Goal: Transaction & Acquisition: Purchase product/service

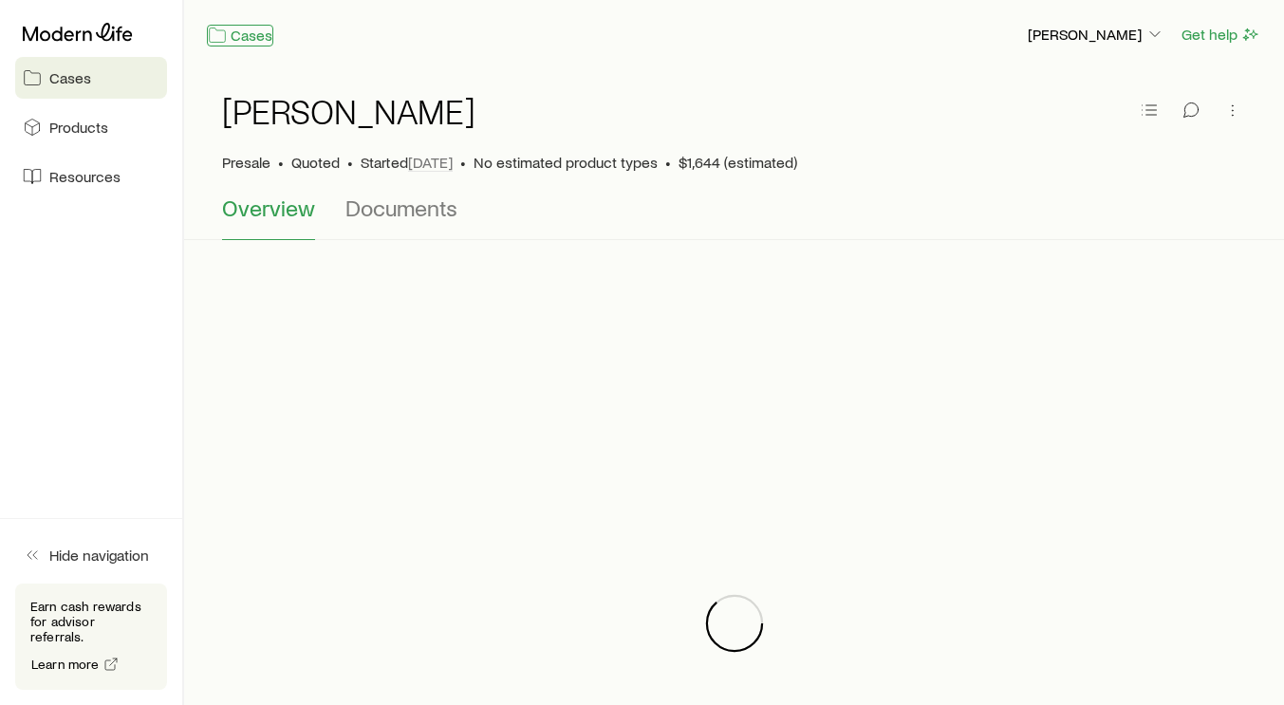
click at [238, 40] on link "Cases" at bounding box center [240, 36] width 66 height 22
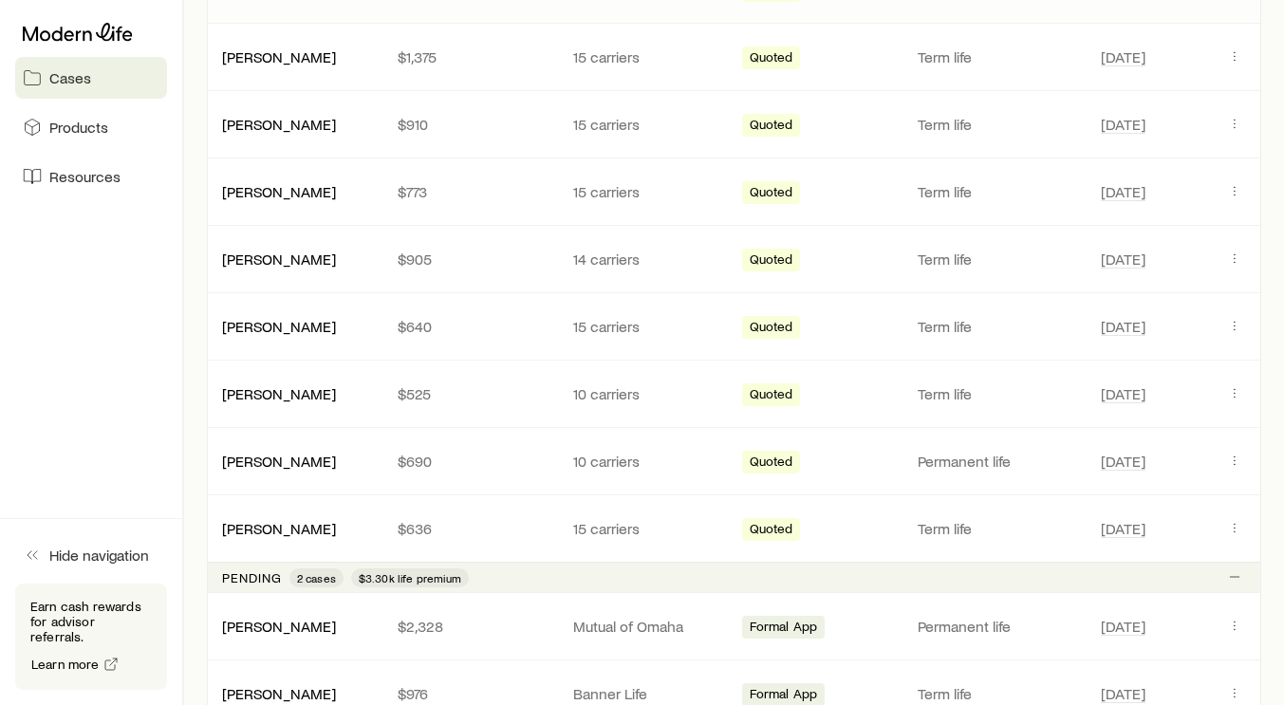
scroll to position [550, 0]
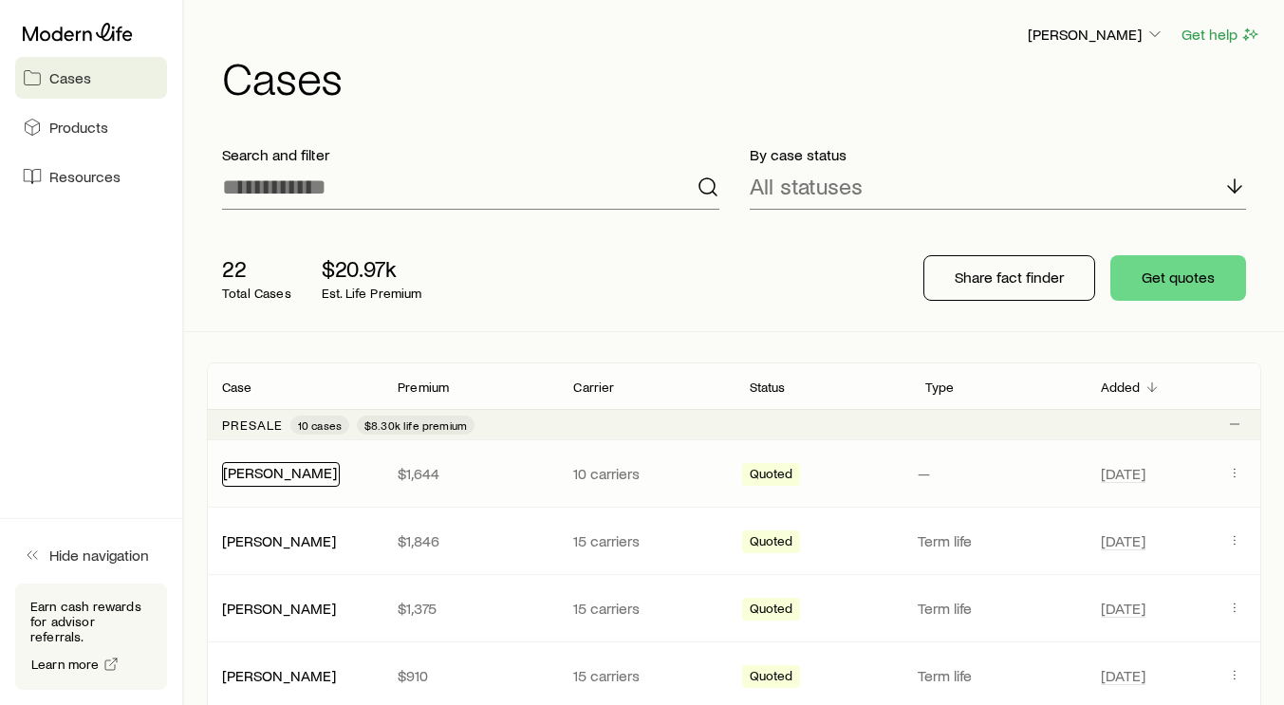
click at [277, 478] on link "[PERSON_NAME]" at bounding box center [280, 472] width 114 height 18
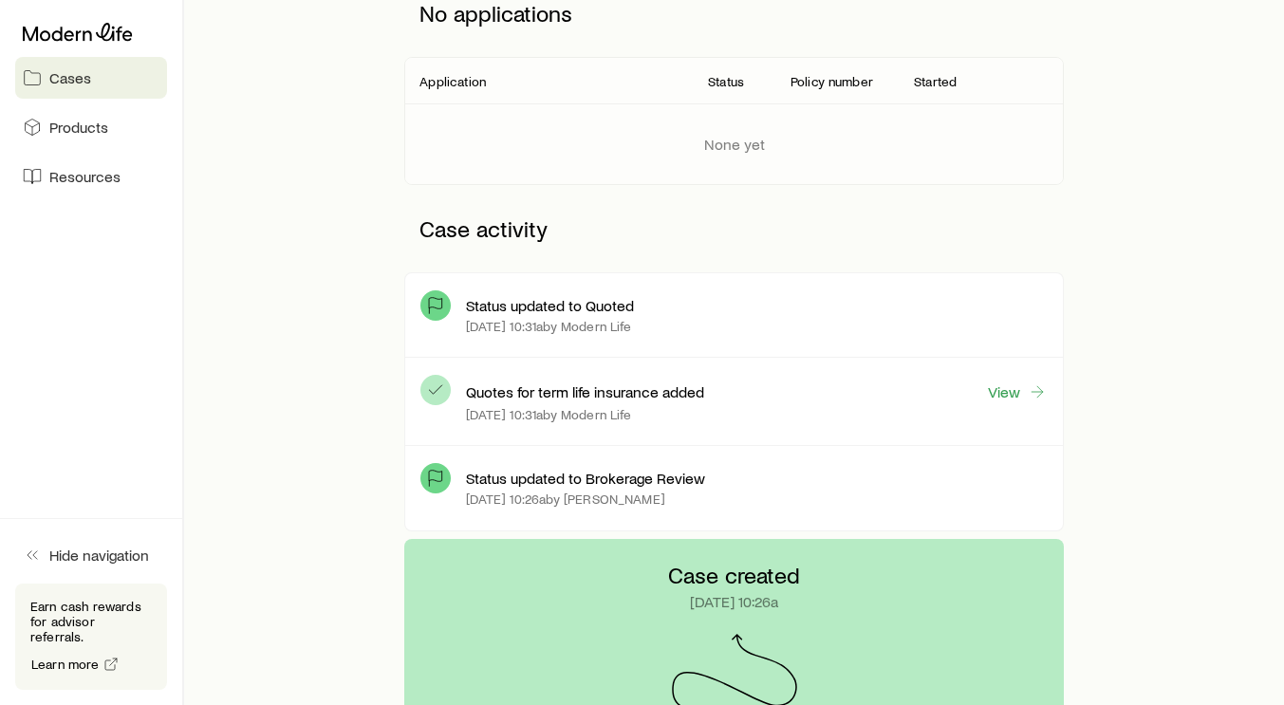
scroll to position [305, 0]
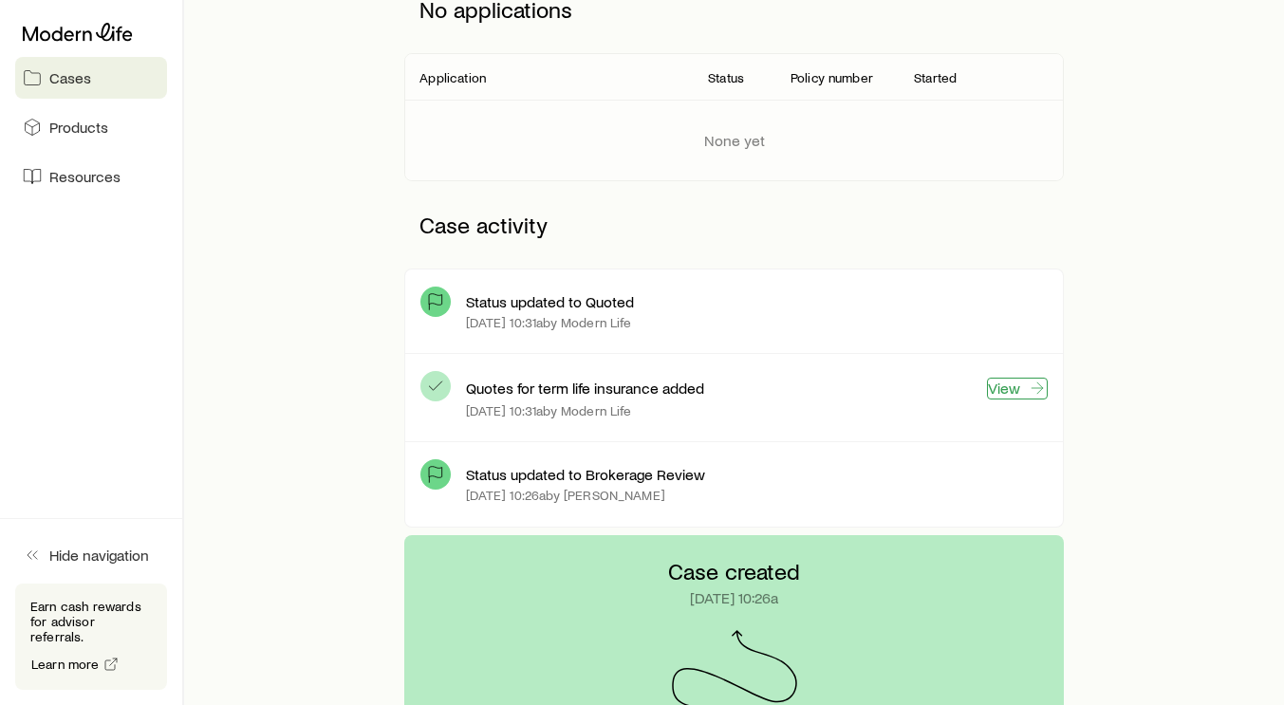
click at [1015, 393] on link "View" at bounding box center [1017, 389] width 61 height 22
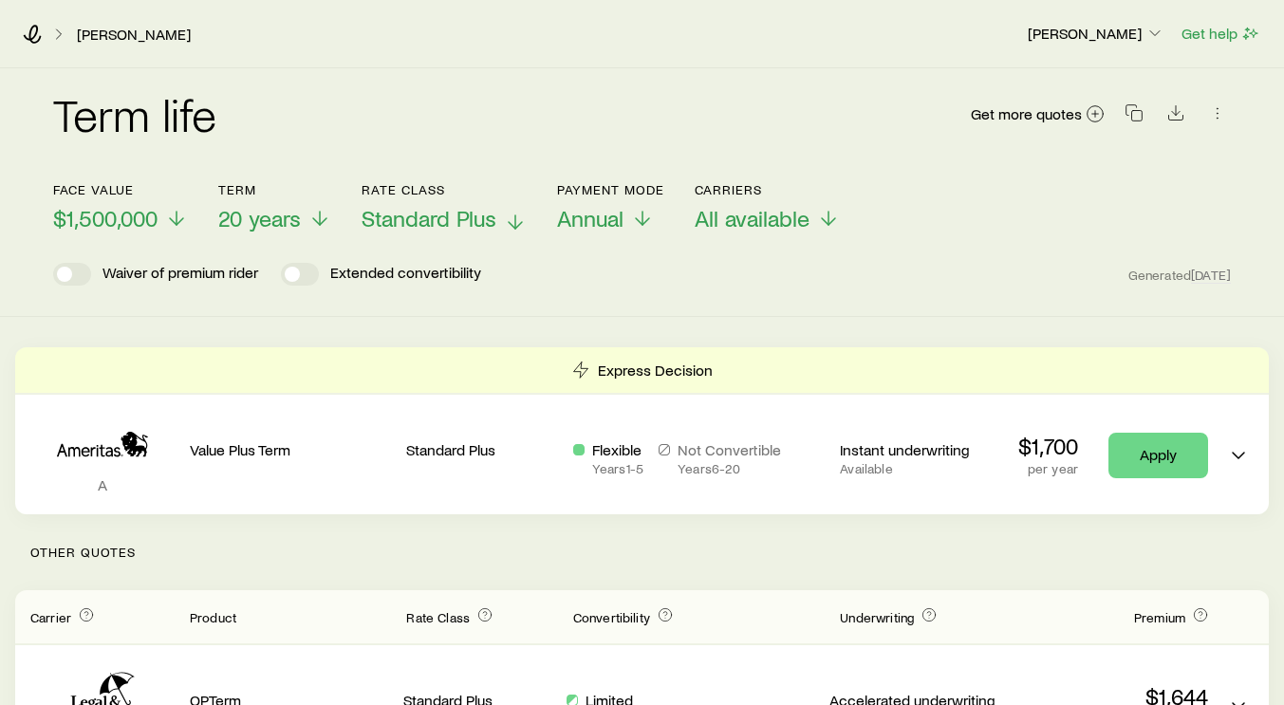
click at [506, 216] on icon at bounding box center [515, 222] width 23 height 23
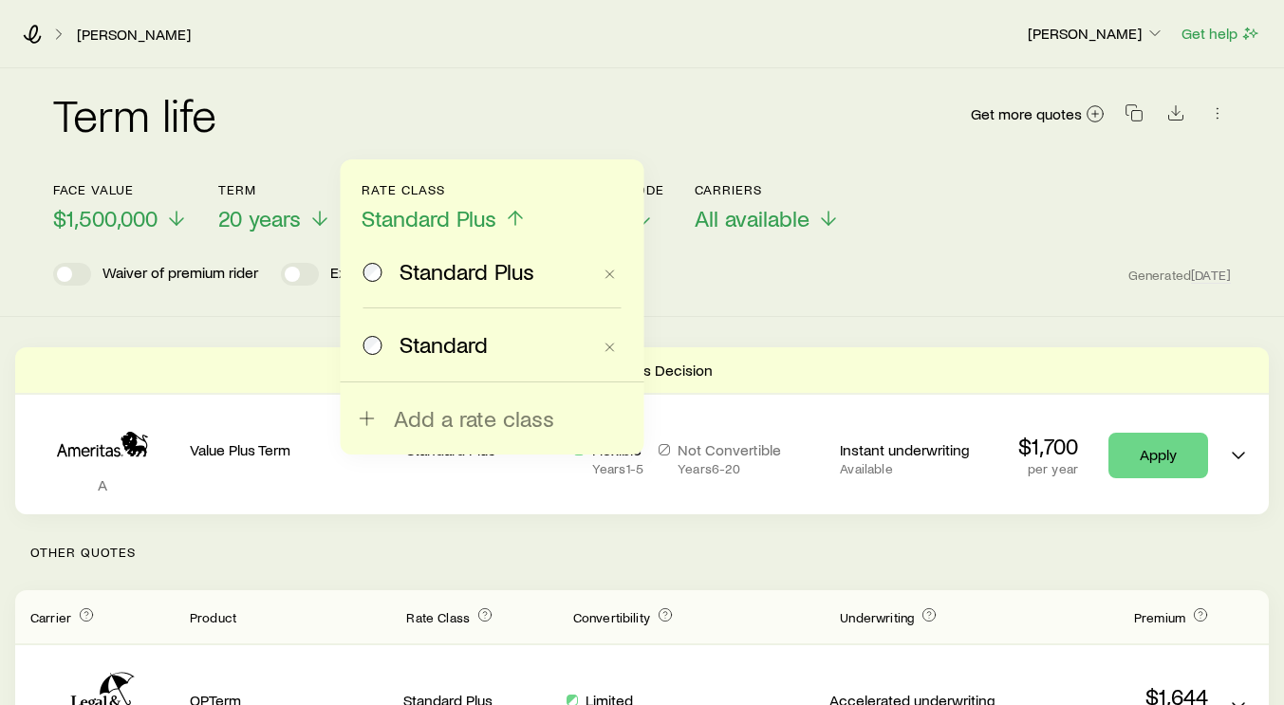
click at [447, 342] on span "Standard" at bounding box center [443, 344] width 88 height 27
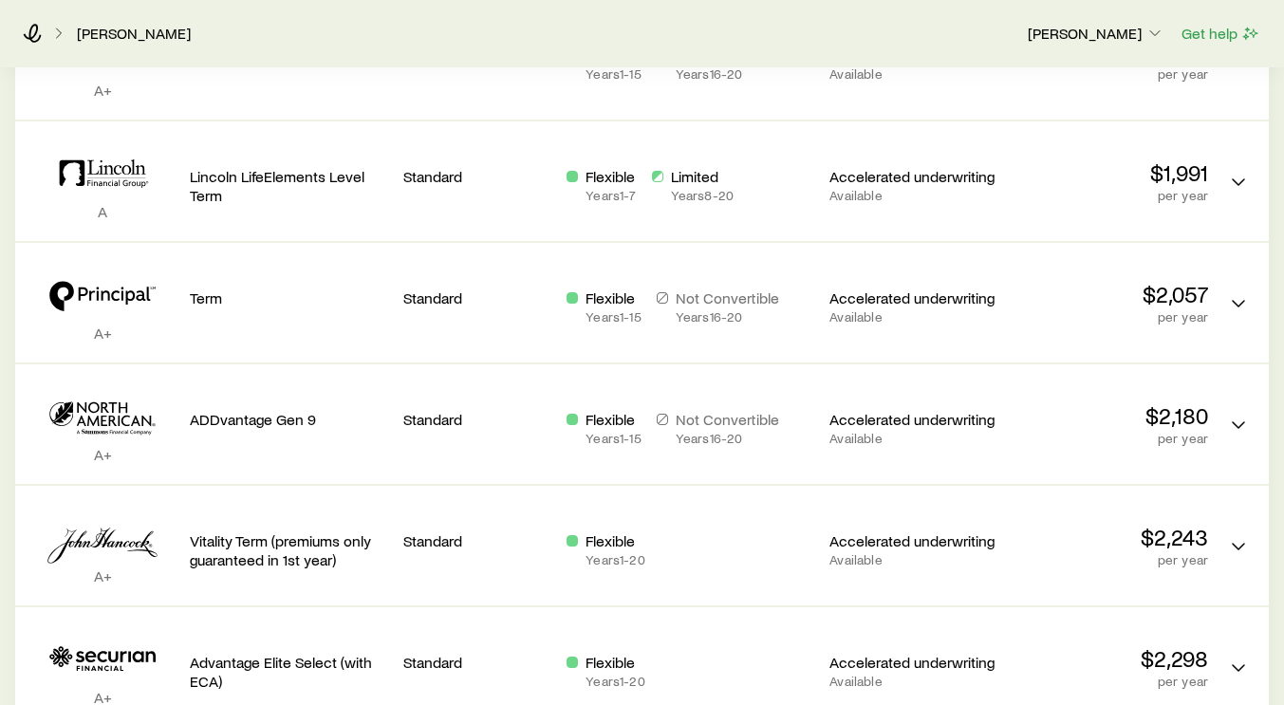
scroll to position [1132, 0]
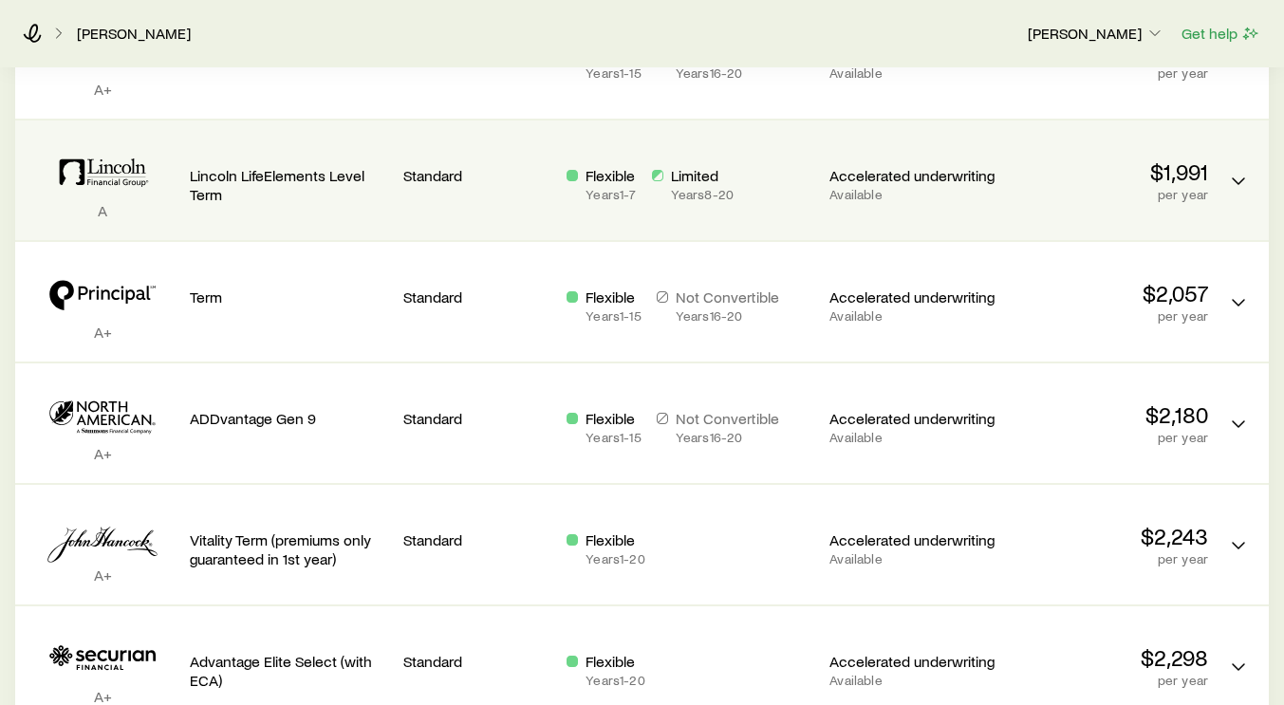
click at [351, 177] on p "Lincoln LifeElements Level Term" at bounding box center [289, 185] width 198 height 38
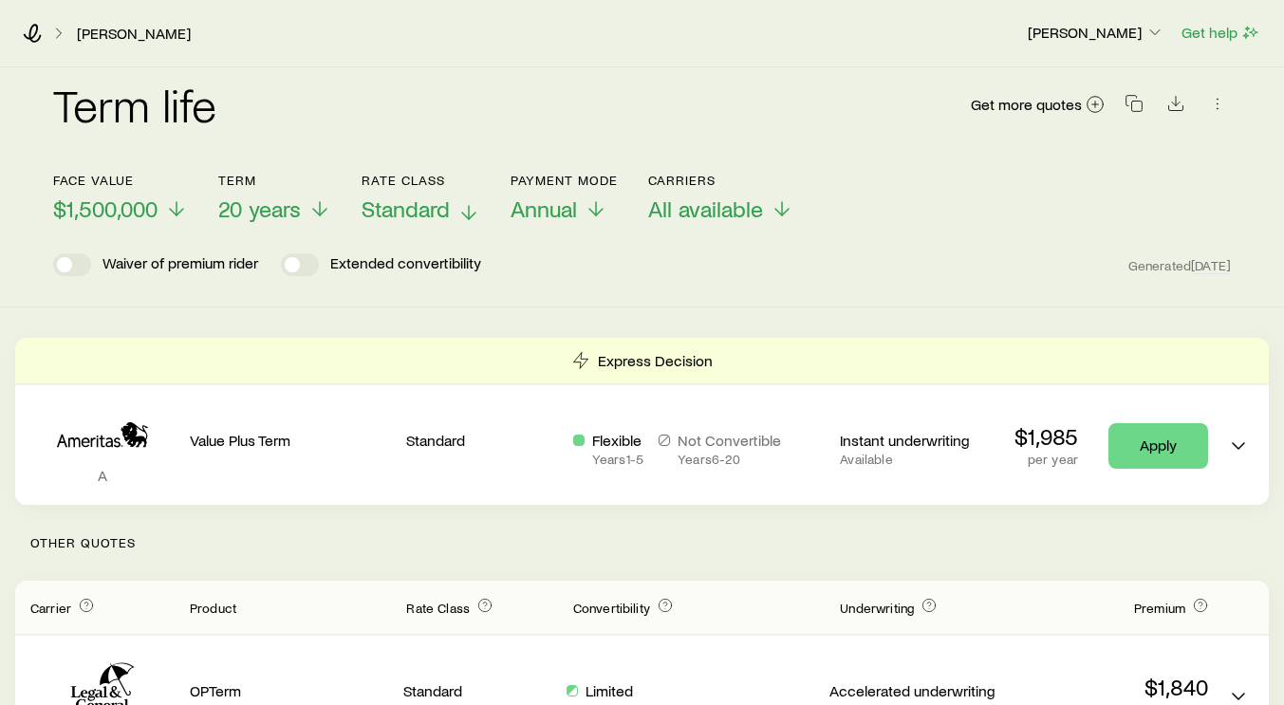
scroll to position [0, 0]
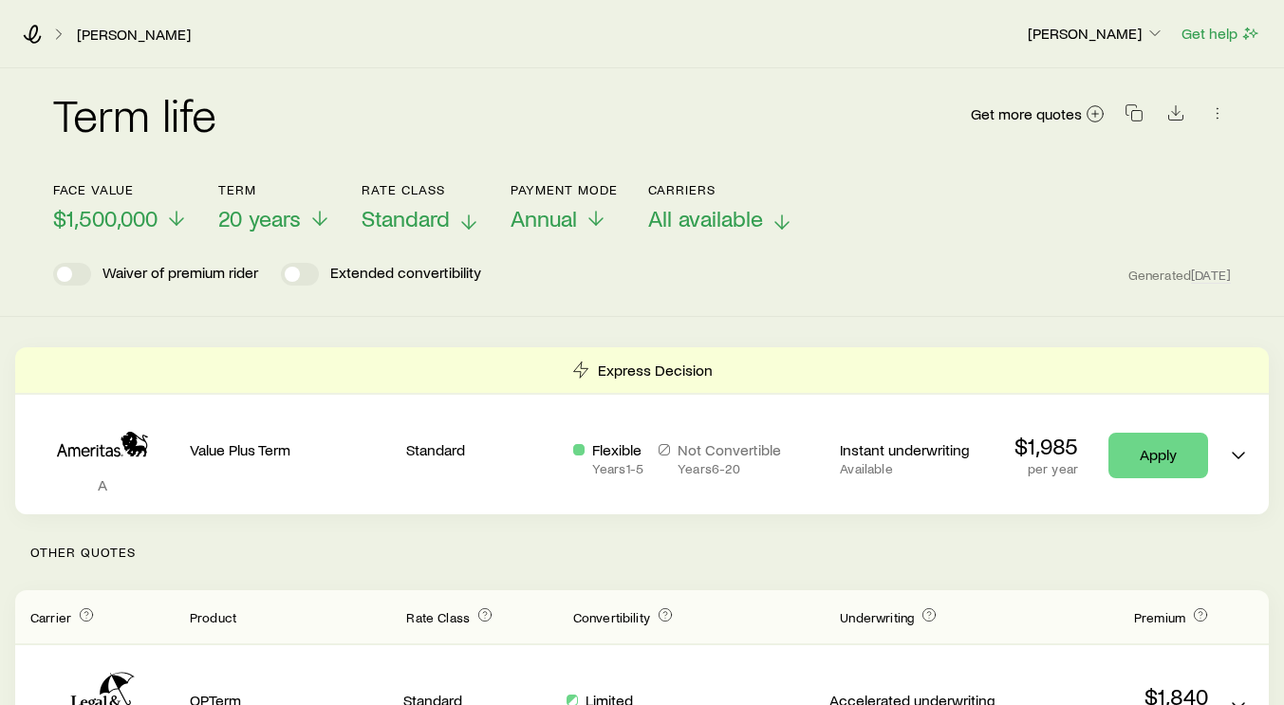
click at [682, 219] on span "All available" at bounding box center [705, 218] width 115 height 27
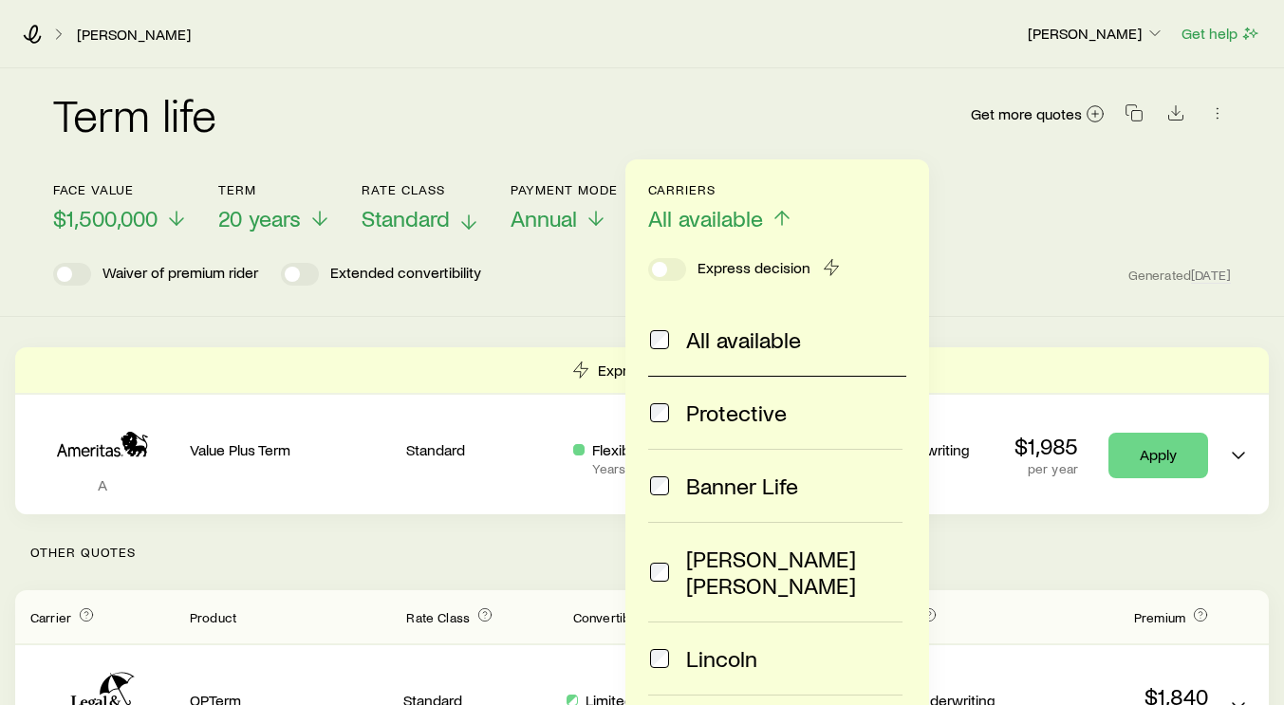
click at [701, 342] on span "All available" at bounding box center [743, 339] width 115 height 27
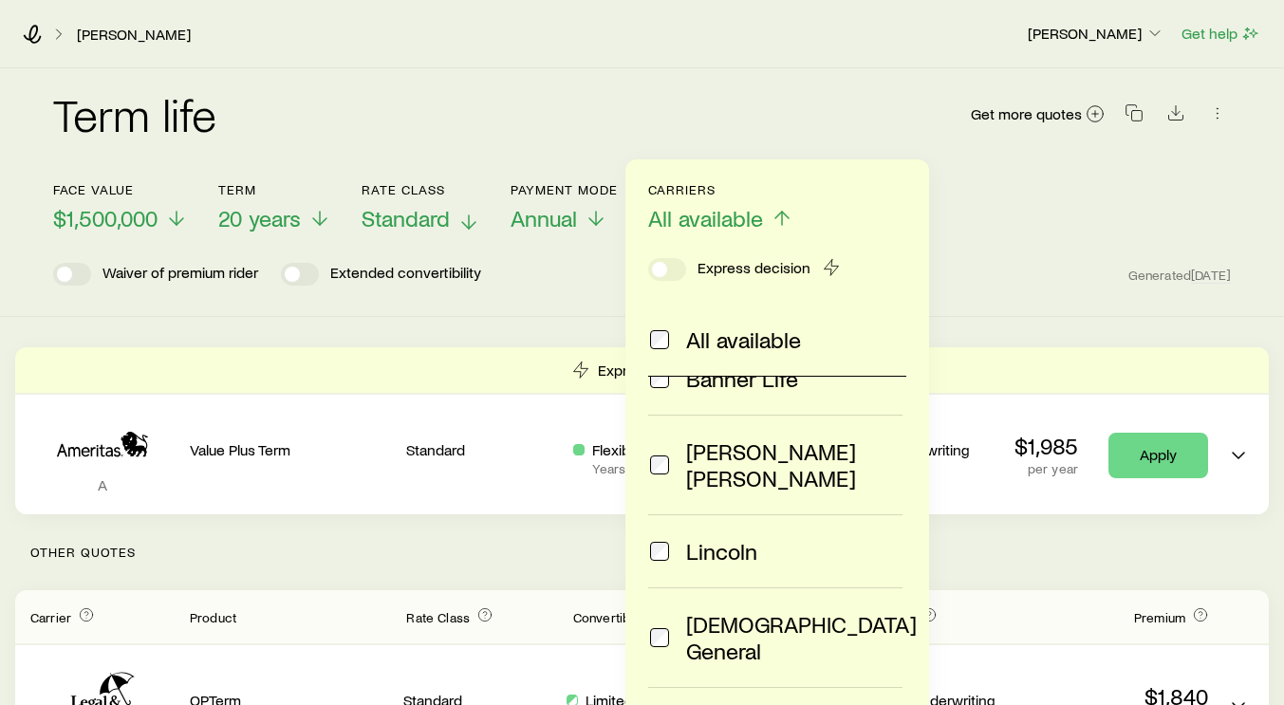
click at [690, 538] on span "Lincoln" at bounding box center [721, 551] width 71 height 27
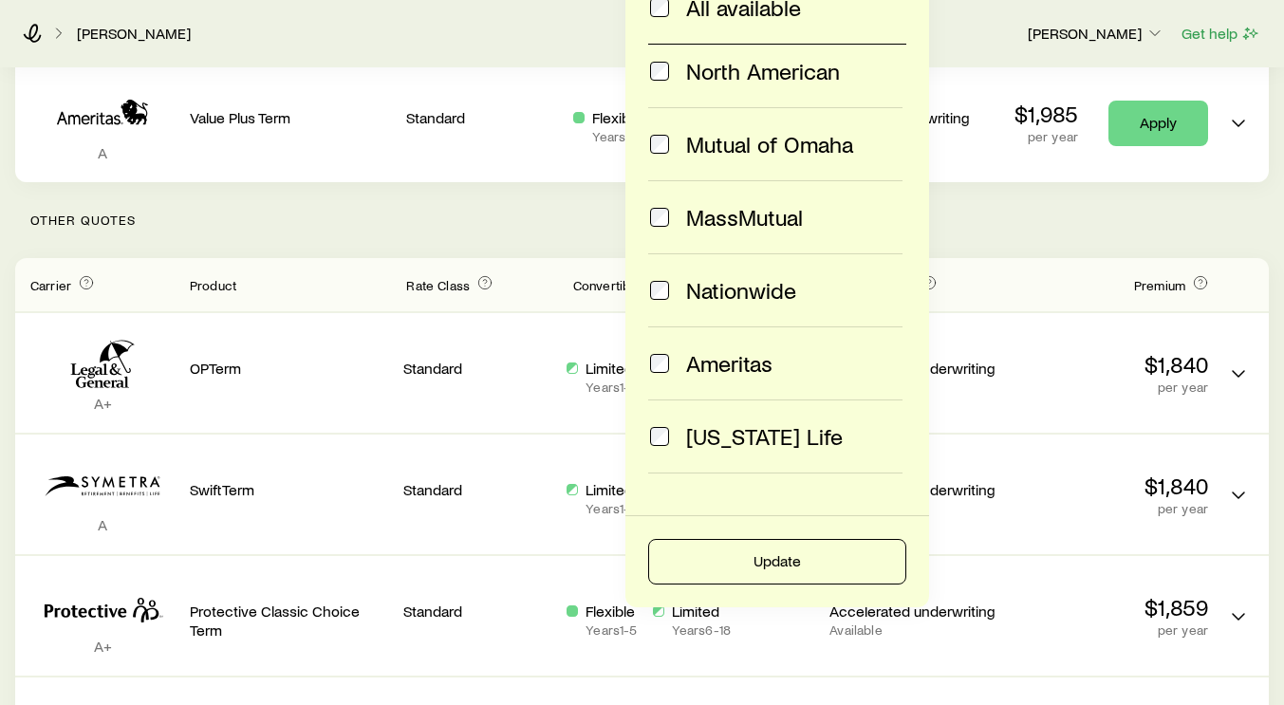
scroll to position [333, 0]
click at [693, 495] on span "Prudential" at bounding box center [735, 508] width 99 height 27
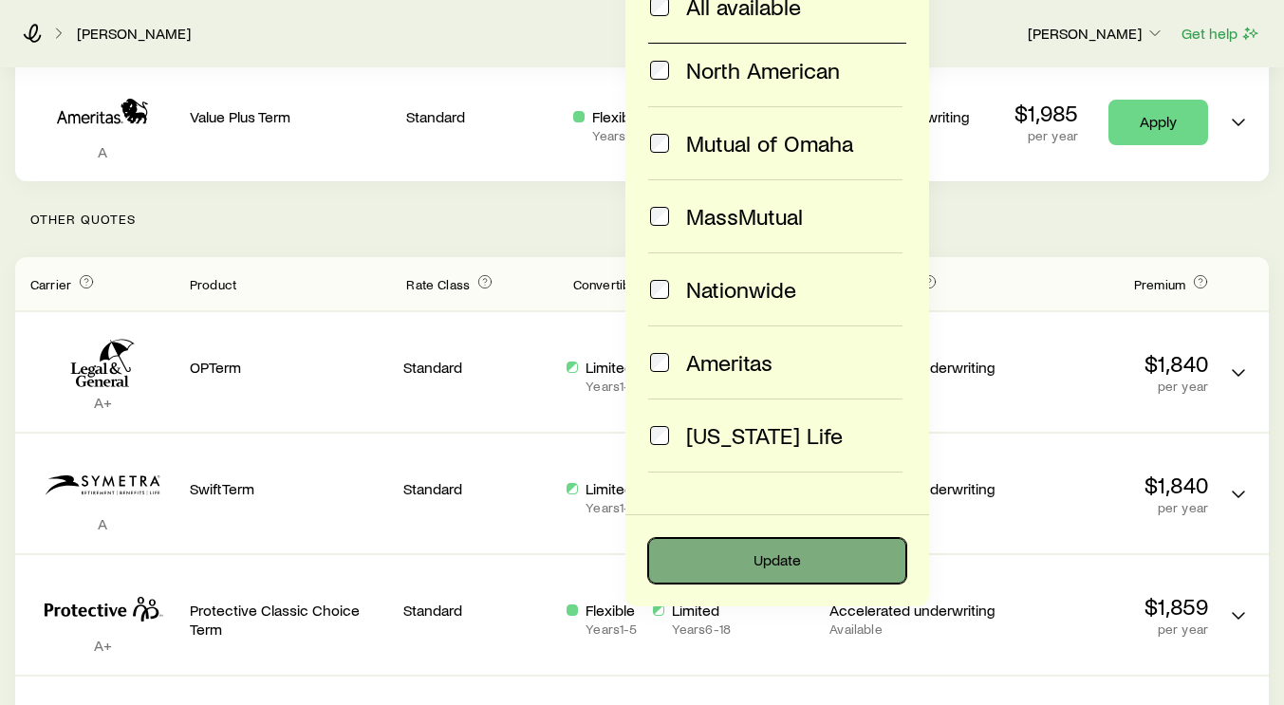
click at [735, 563] on button "Update" at bounding box center [777, 561] width 258 height 46
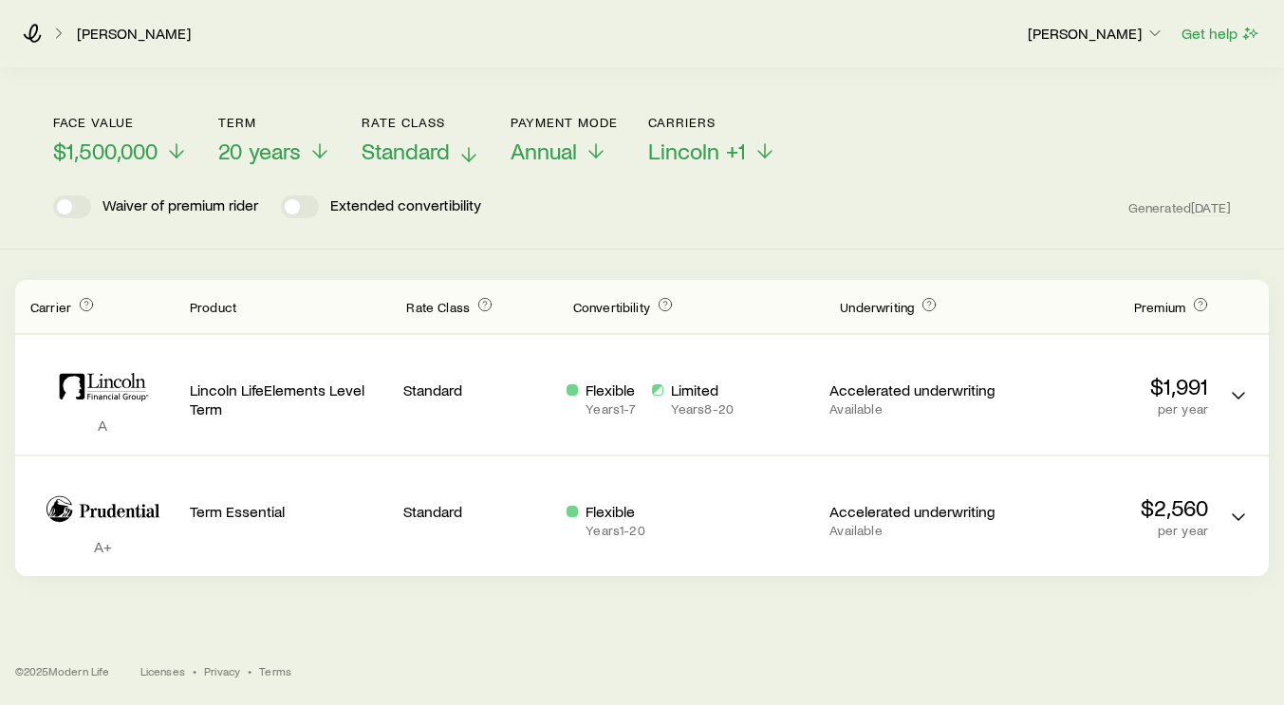
scroll to position [67, 0]
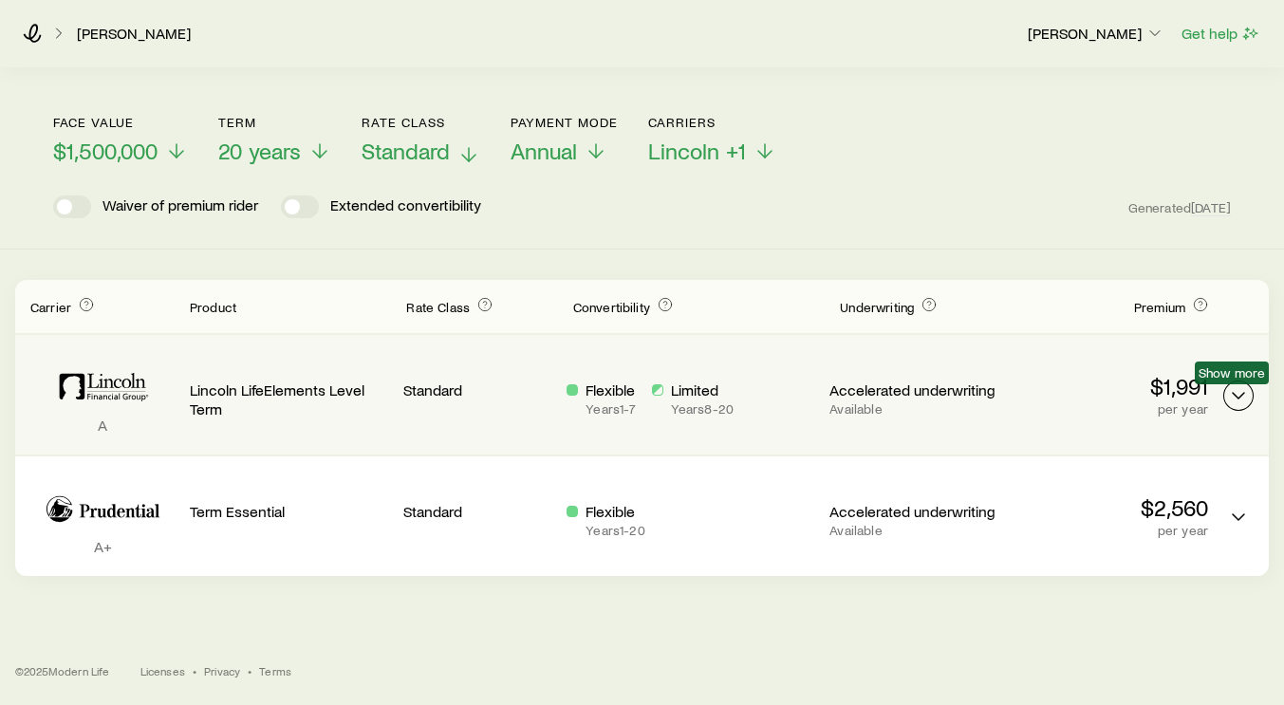
click at [1235, 400] on icon "Term quotes" at bounding box center [1238, 395] width 23 height 23
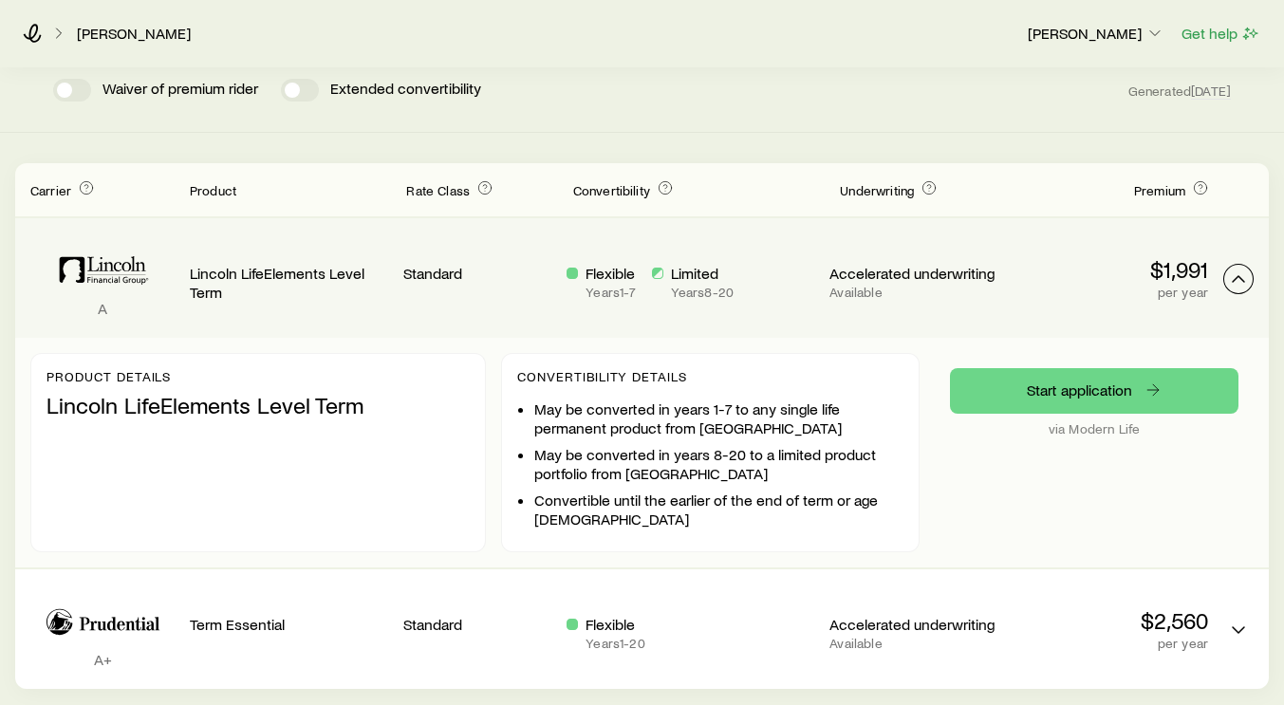
scroll to position [185, 0]
click at [1063, 389] on link "Start application" at bounding box center [1094, 390] width 288 height 46
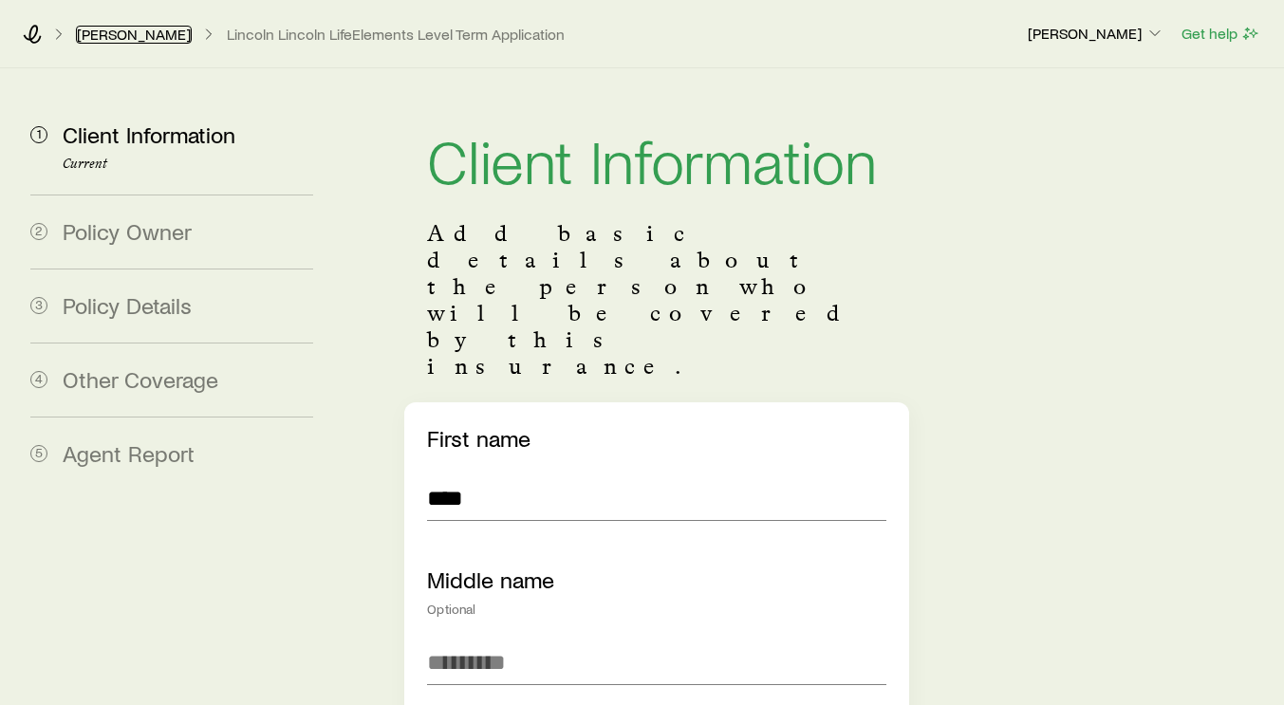
click at [115, 41] on link "[PERSON_NAME]" at bounding box center [134, 35] width 116 height 18
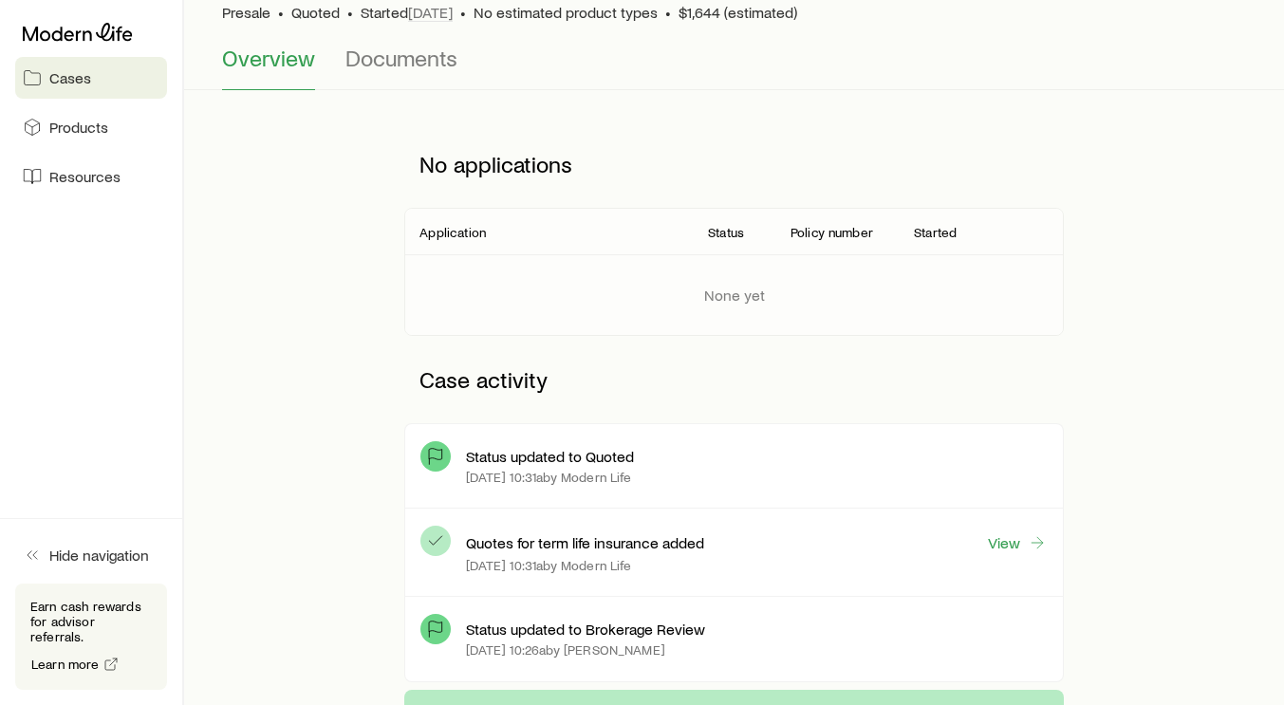
scroll to position [157, 0]
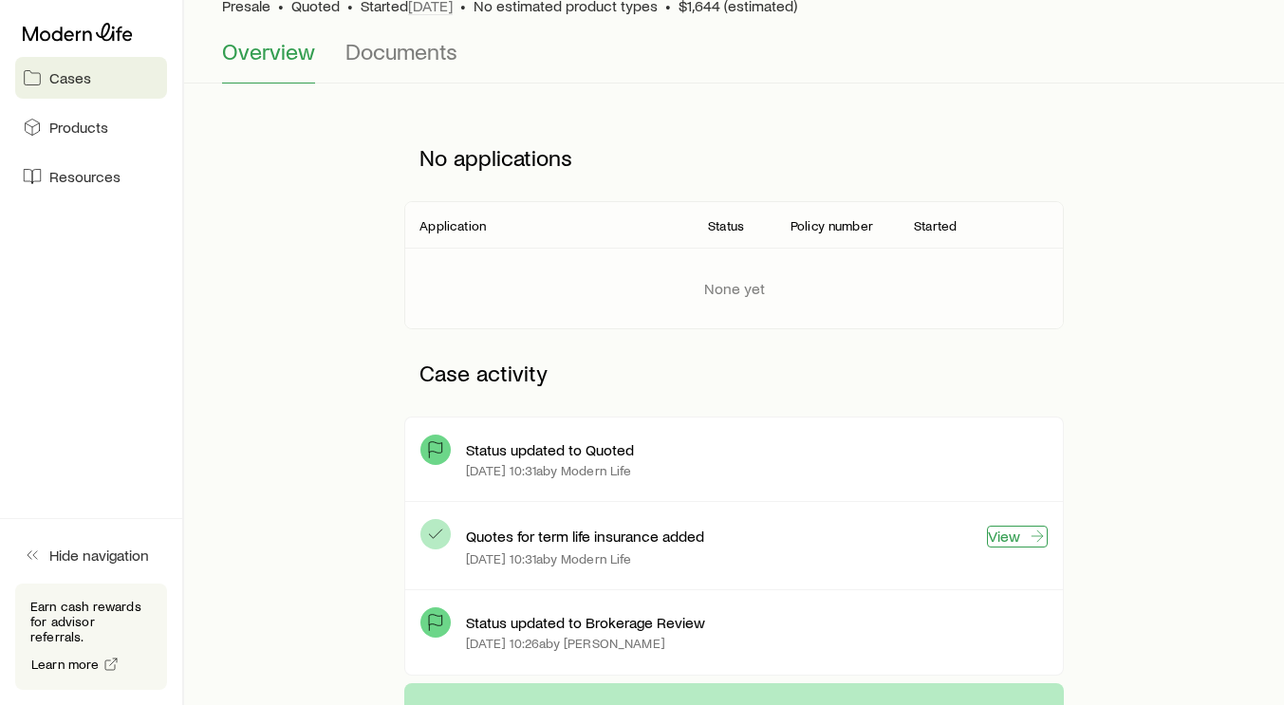
click at [1009, 537] on link "View" at bounding box center [1017, 537] width 61 height 22
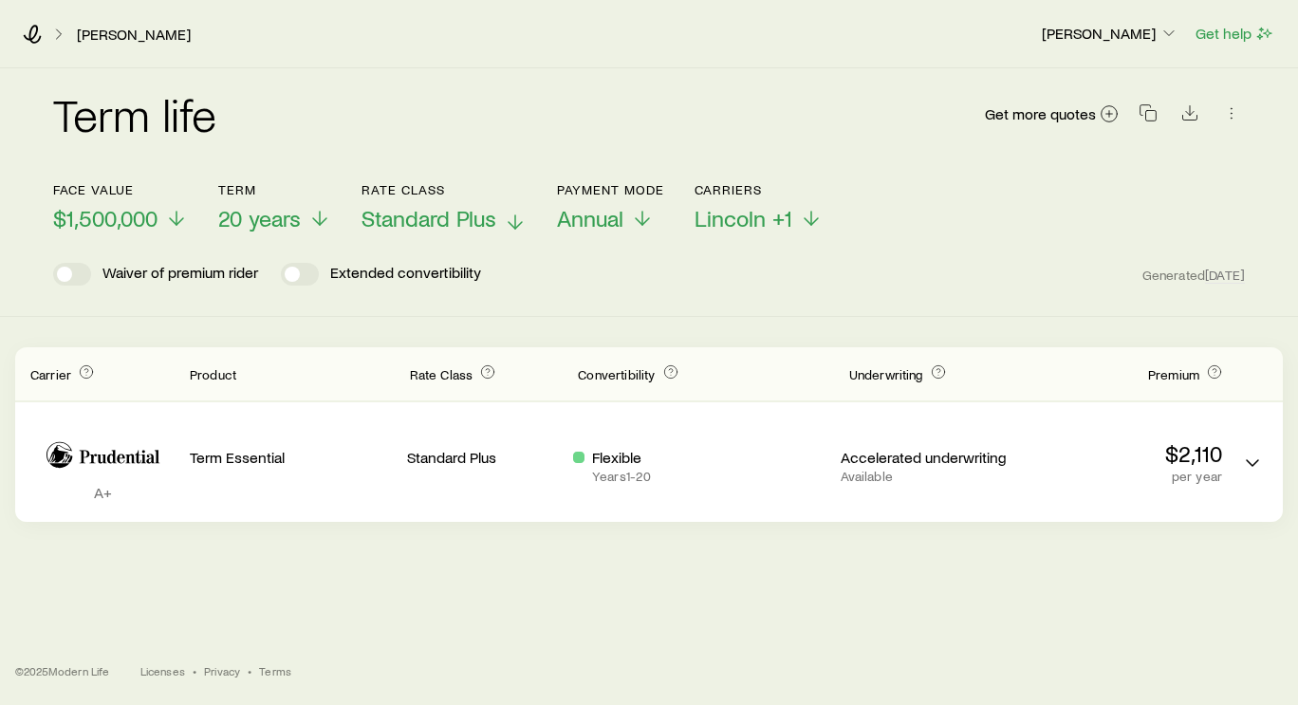
click at [503, 225] on p "Standard Plus" at bounding box center [443, 218] width 165 height 27
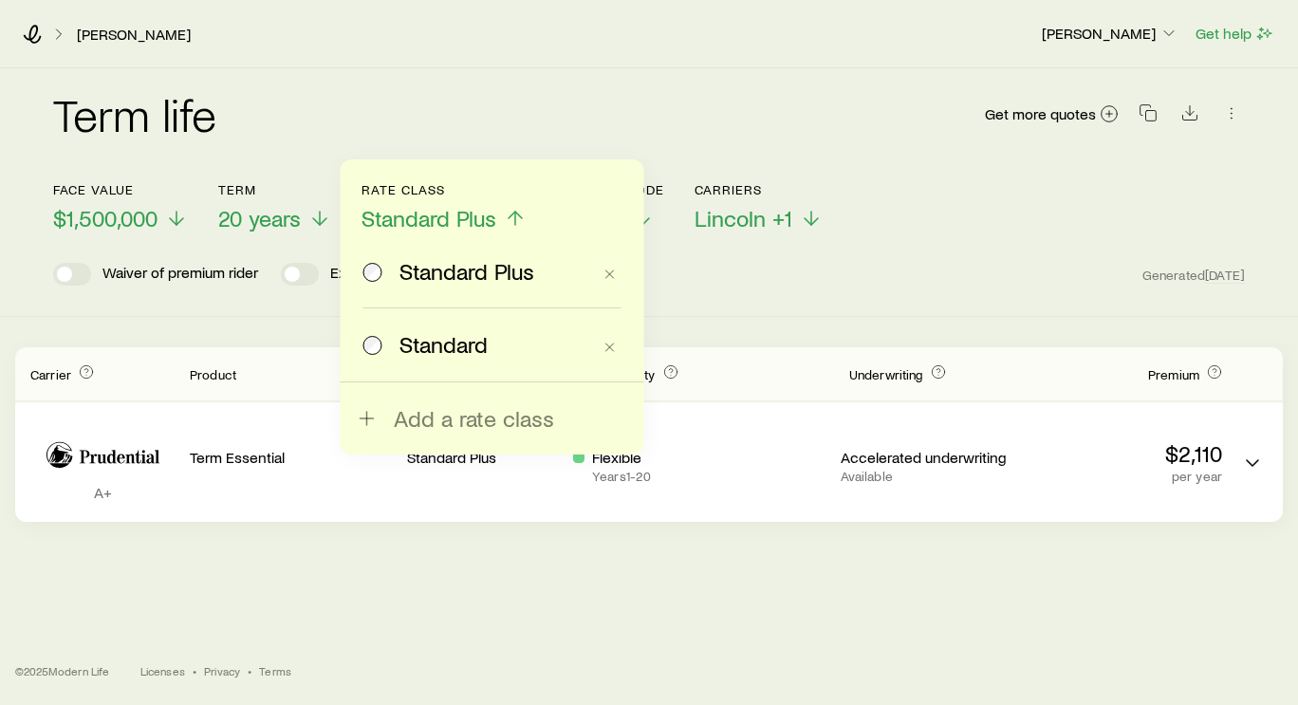
click at [443, 336] on span "Standard" at bounding box center [443, 344] width 88 height 27
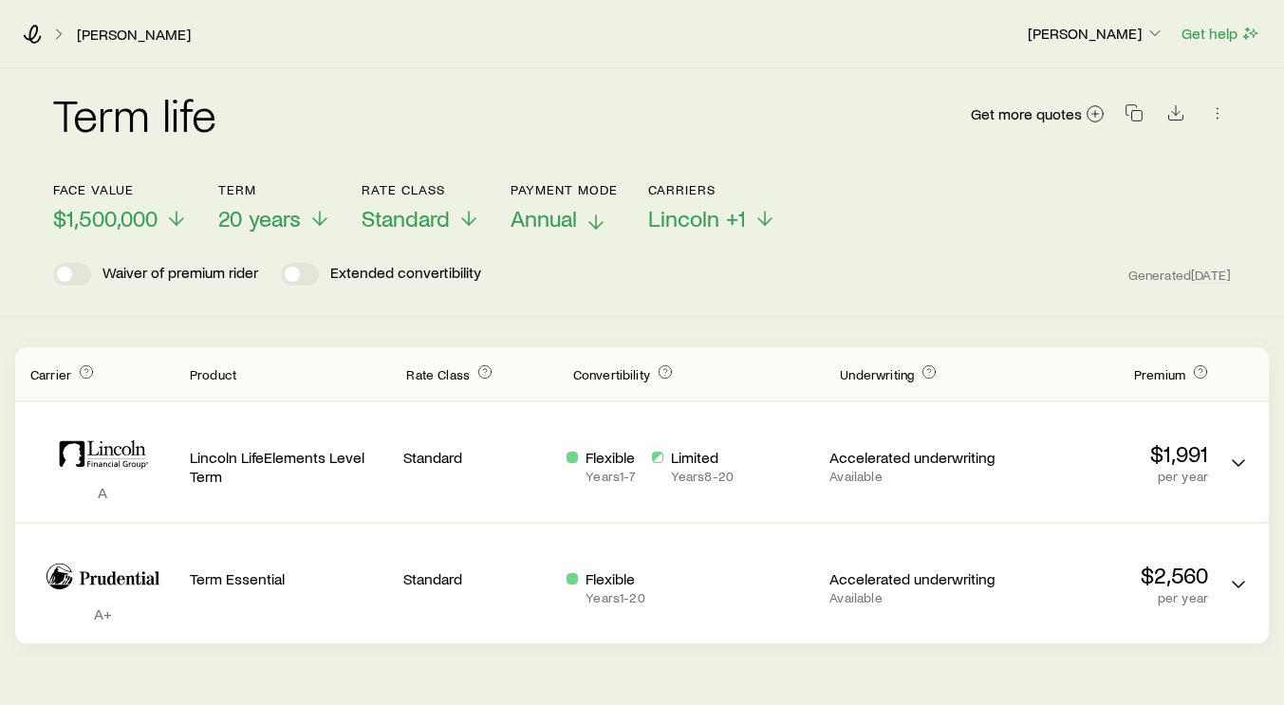
click at [579, 227] on p "Annual" at bounding box center [563, 218] width 107 height 27
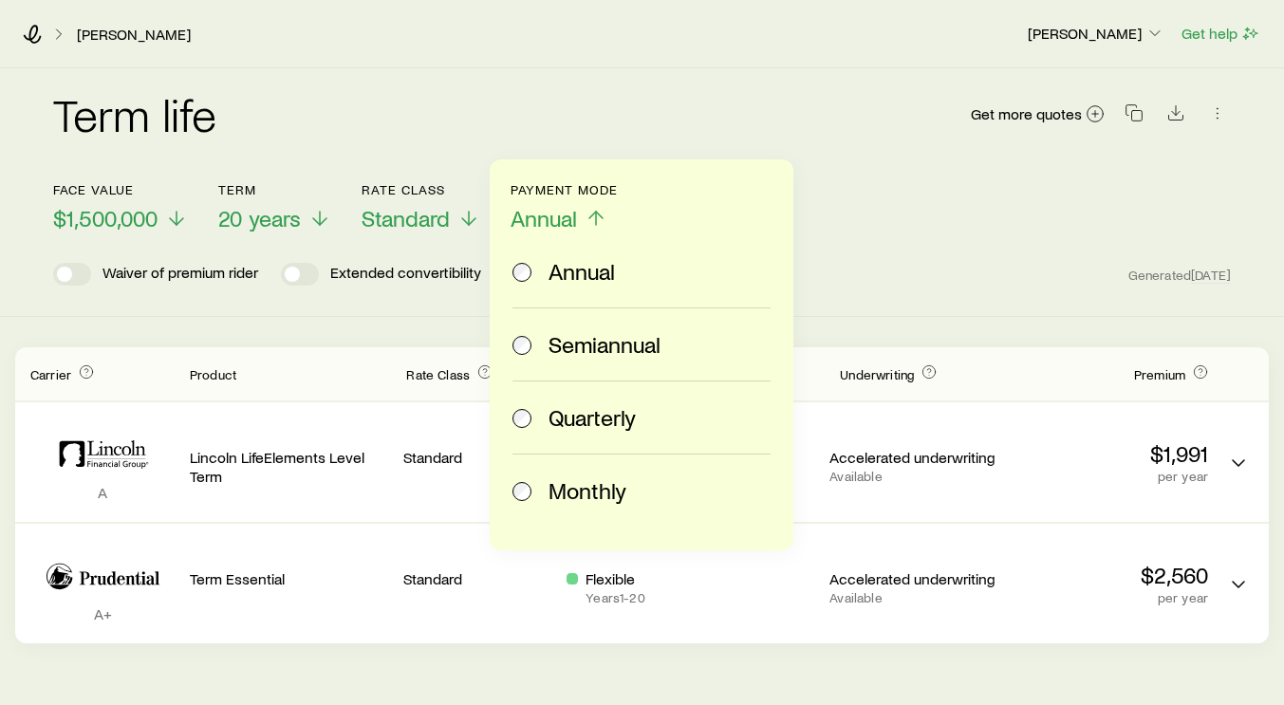
click at [600, 494] on span "Monthly" at bounding box center [587, 490] width 78 height 27
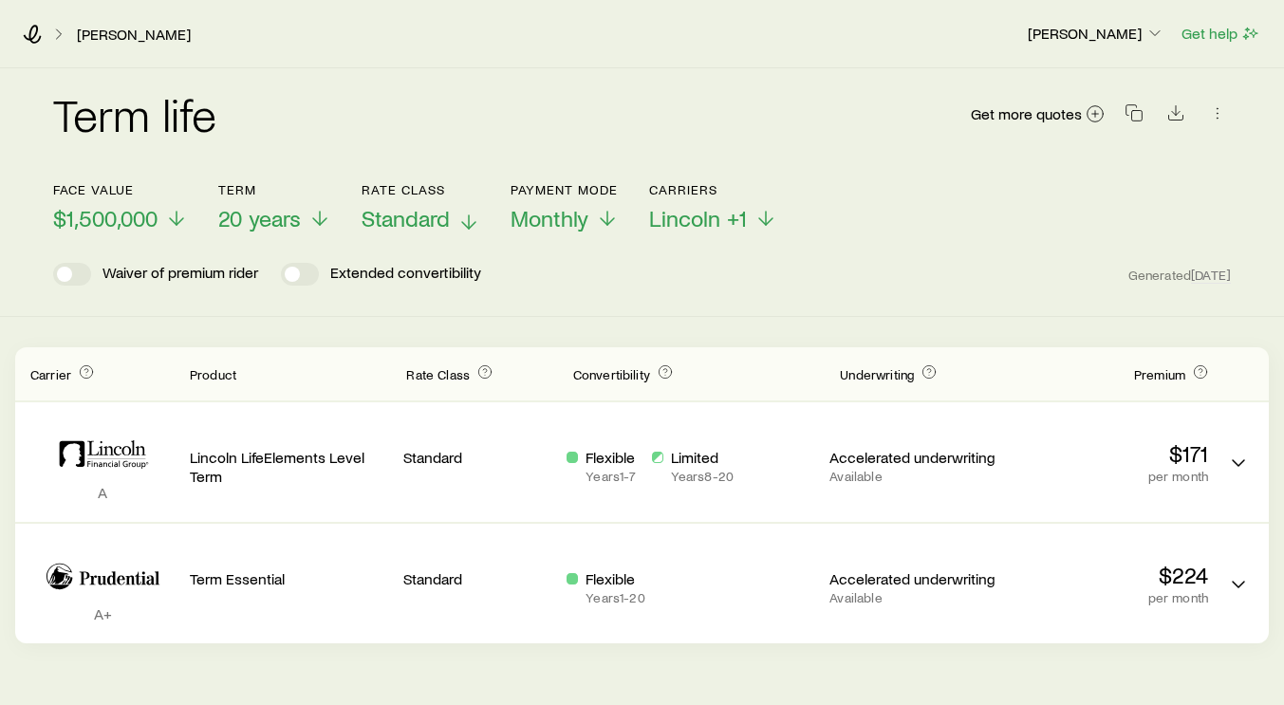
click at [438, 218] on span "Standard" at bounding box center [405, 218] width 88 height 27
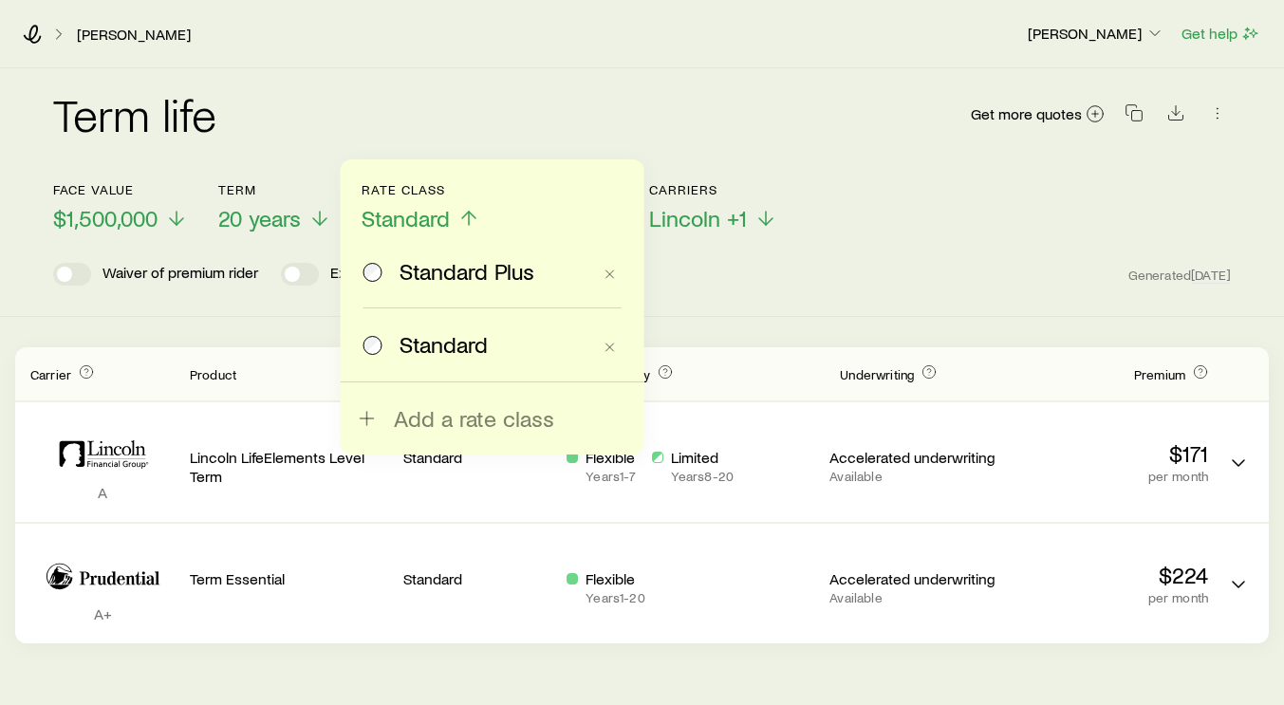
click at [694, 291] on div "Term life Get more quotes Face value $1,500,000 Term 20 years Rate Class Standa…" at bounding box center [642, 192] width 1284 height 249
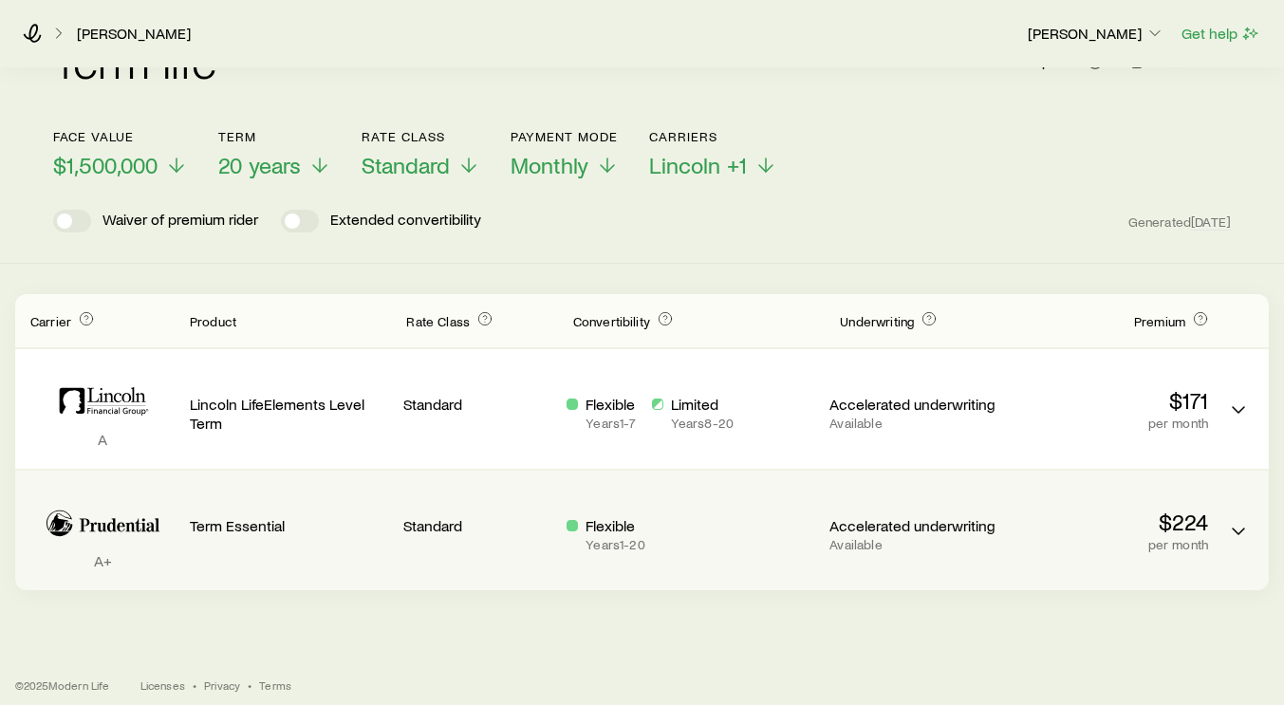
scroll to position [61, 0]
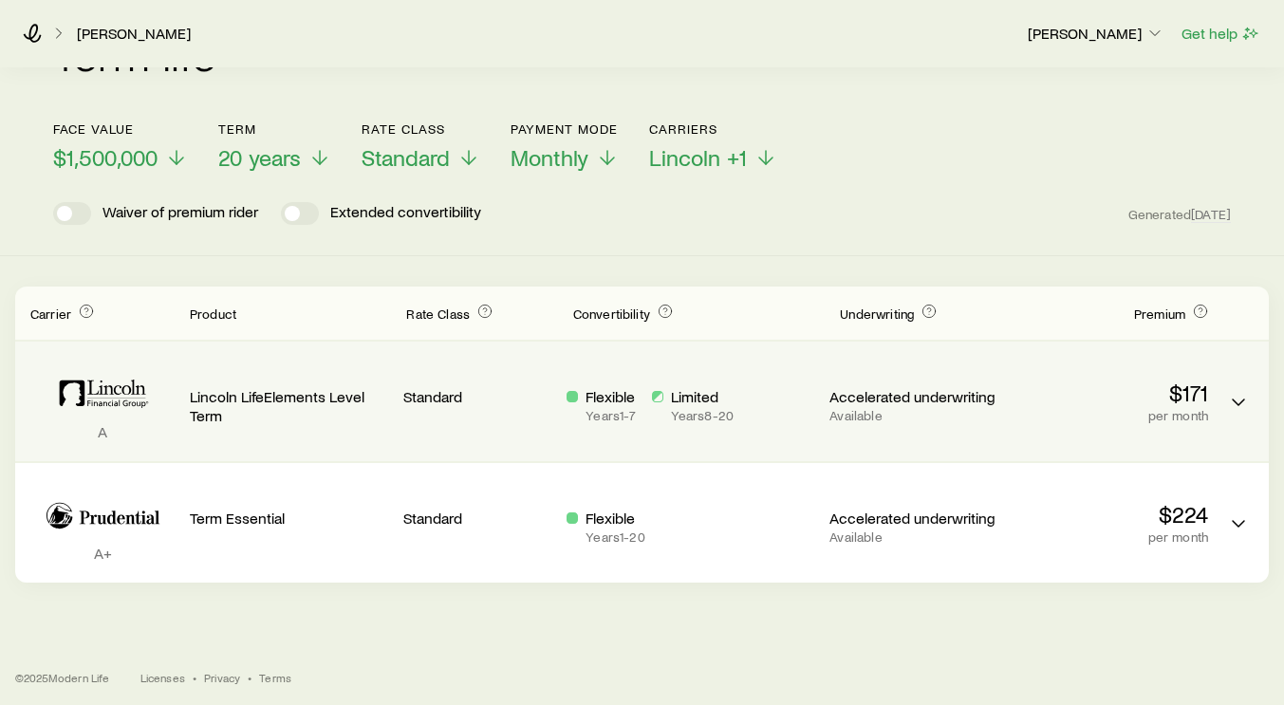
click at [706, 434] on div "Flexible Years 1 - 7 Limited Years 8 - 20" at bounding box center [690, 401] width 248 height 89
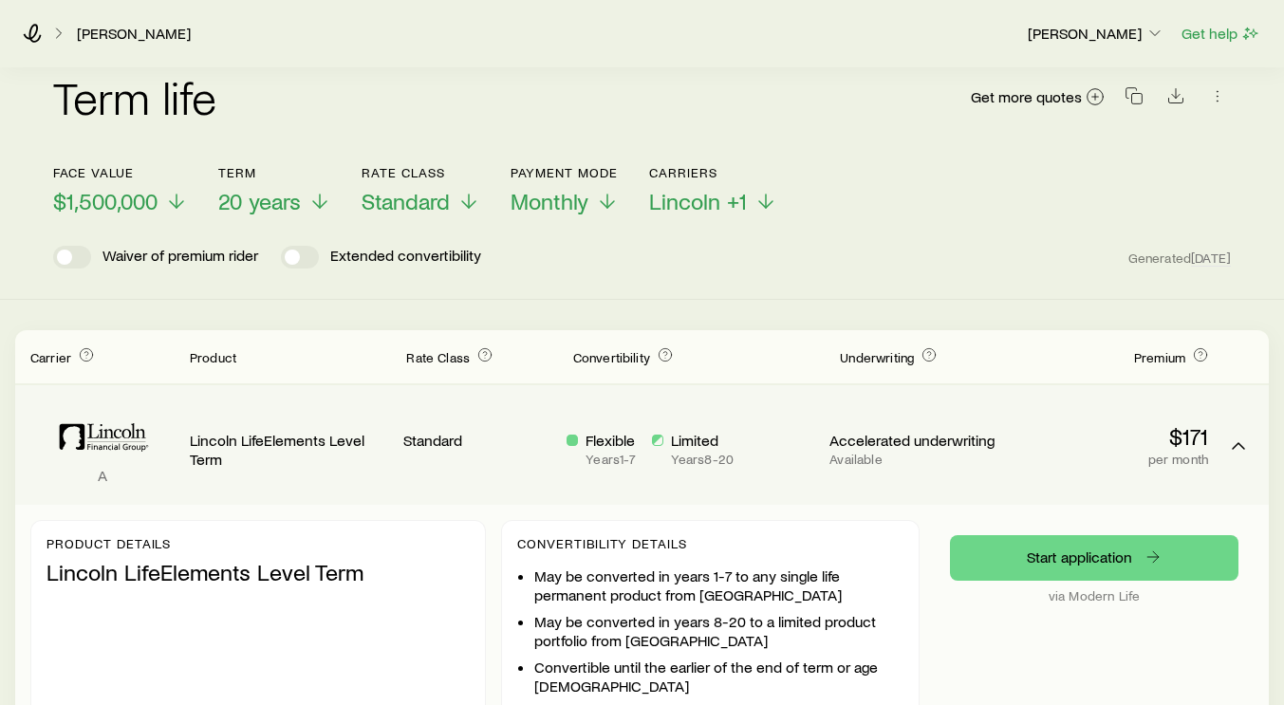
scroll to position [21, 0]
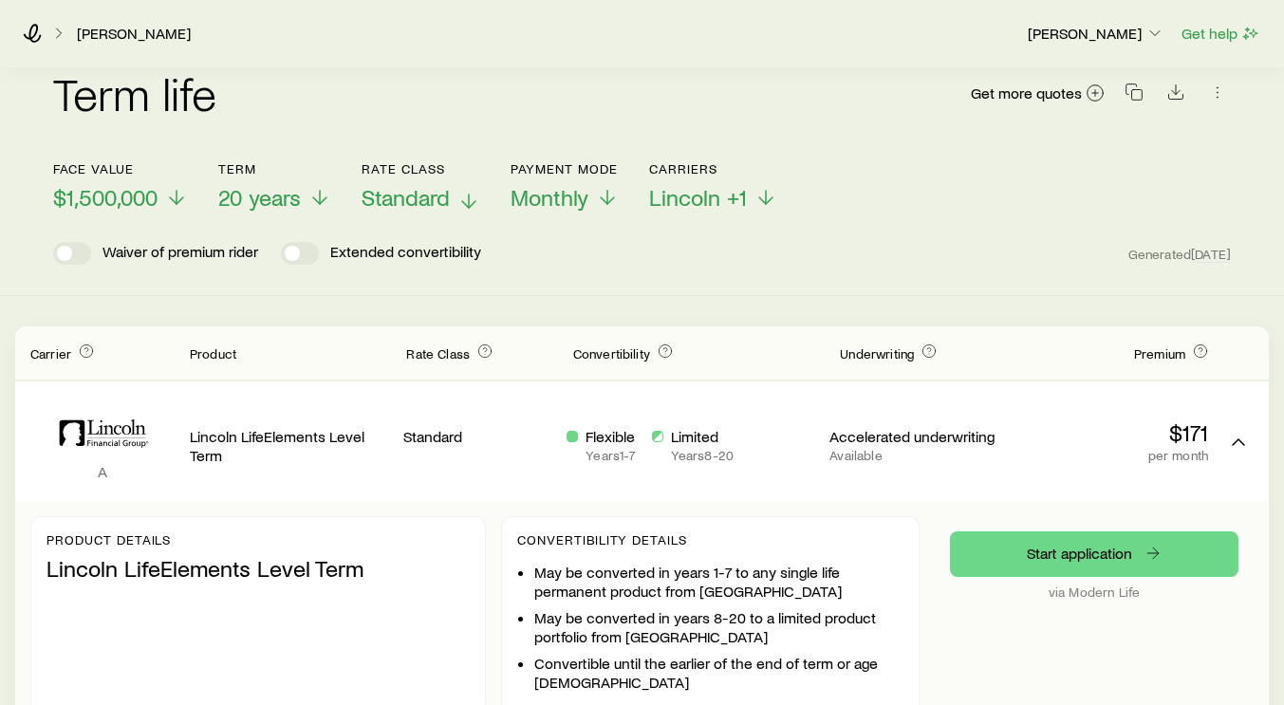
click at [475, 202] on polyline at bounding box center [468, 204] width 13 height 7
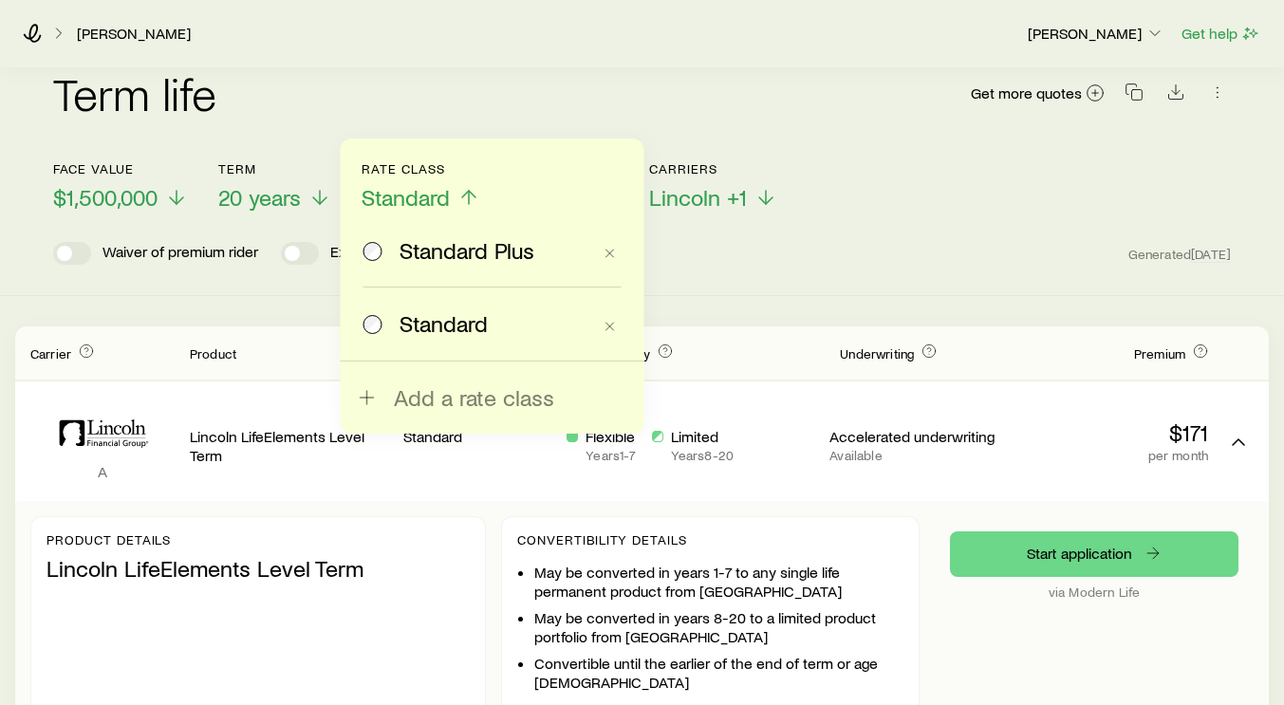
click at [480, 265] on label "Standard Plus" at bounding box center [477, 250] width 228 height 72
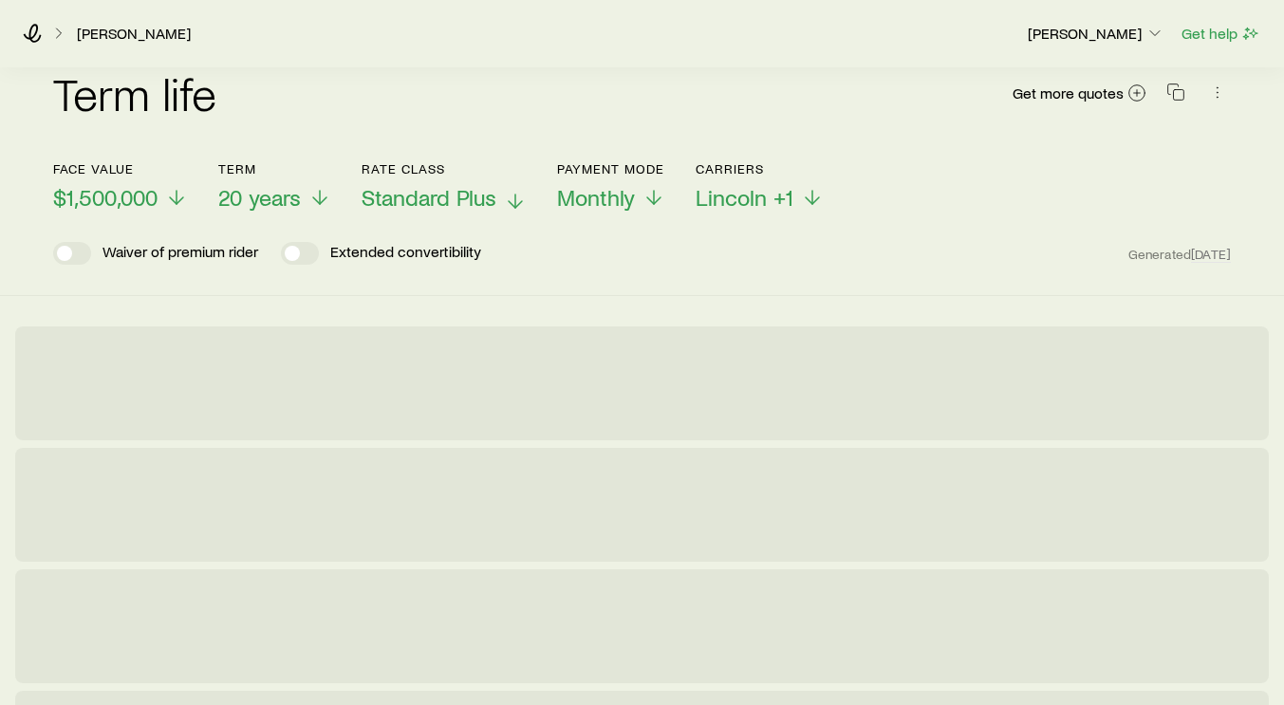
scroll to position [0, 0]
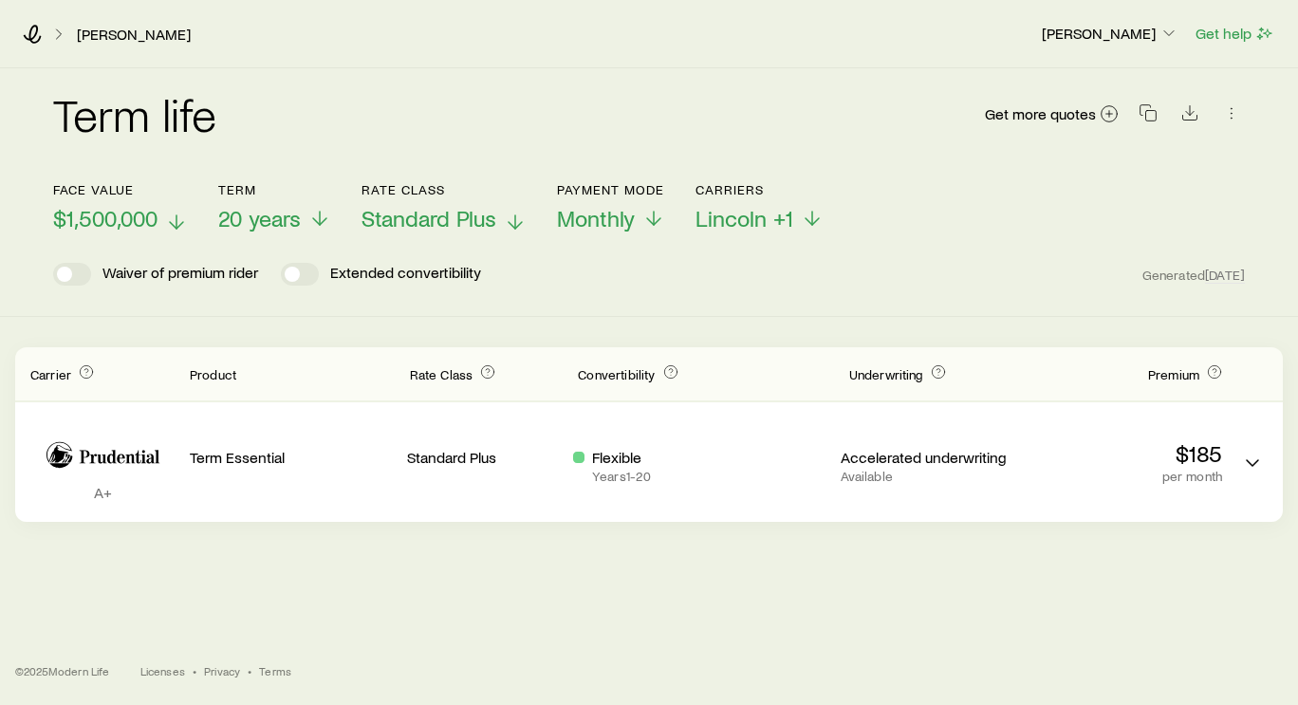
click at [162, 227] on p "$1,500,000" at bounding box center [120, 218] width 135 height 27
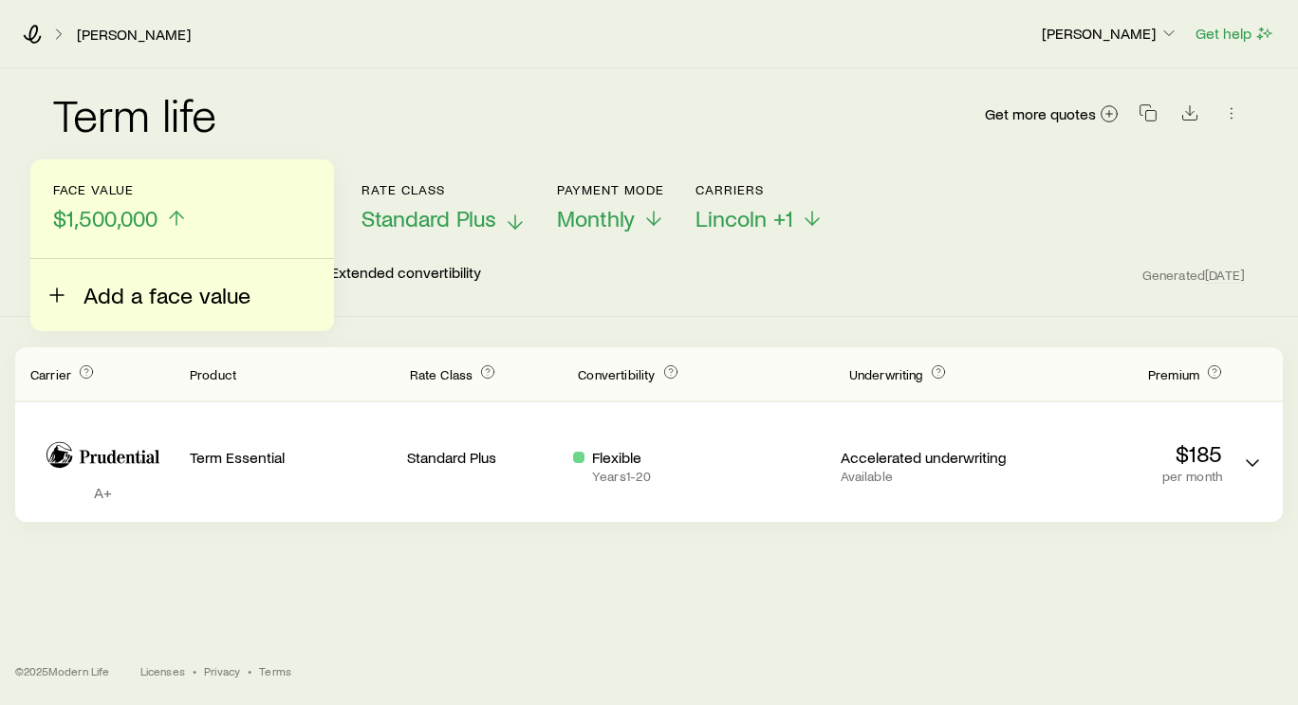
click at [131, 285] on span "Add a face value" at bounding box center [166, 295] width 167 height 27
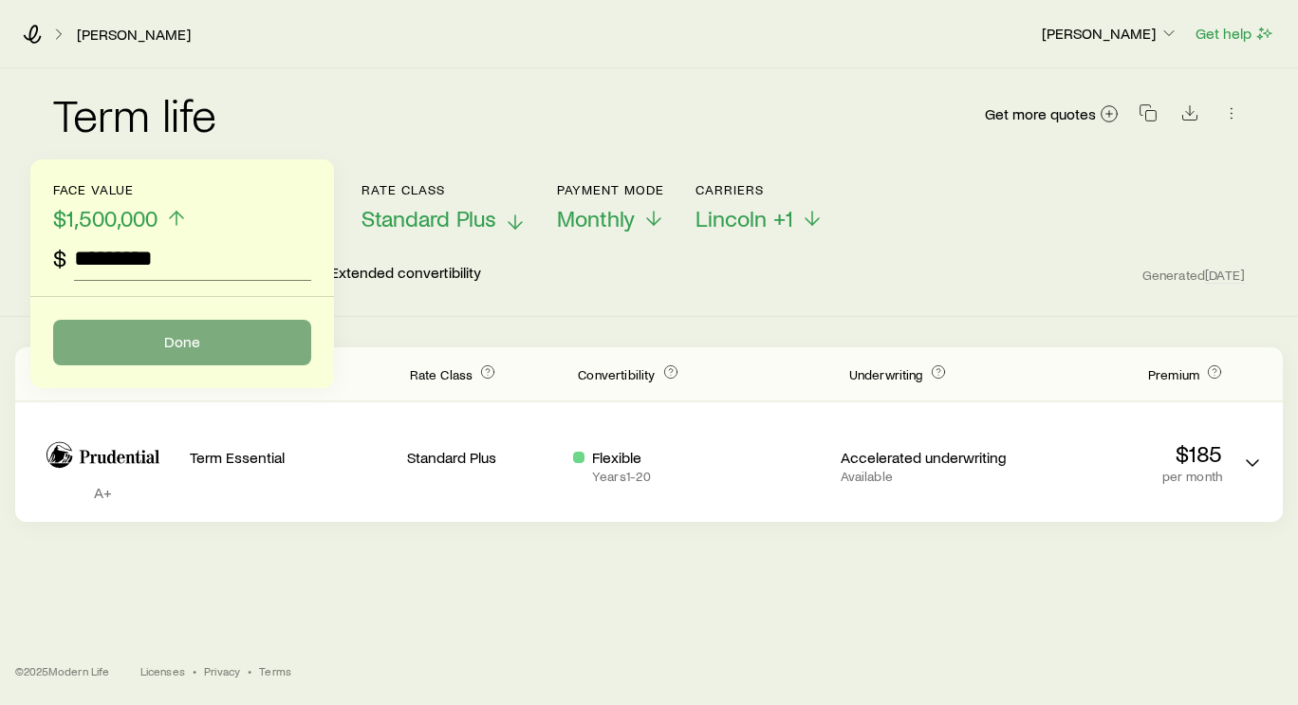
type input "*********"
click at [167, 335] on button "Done" at bounding box center [182, 343] width 258 height 46
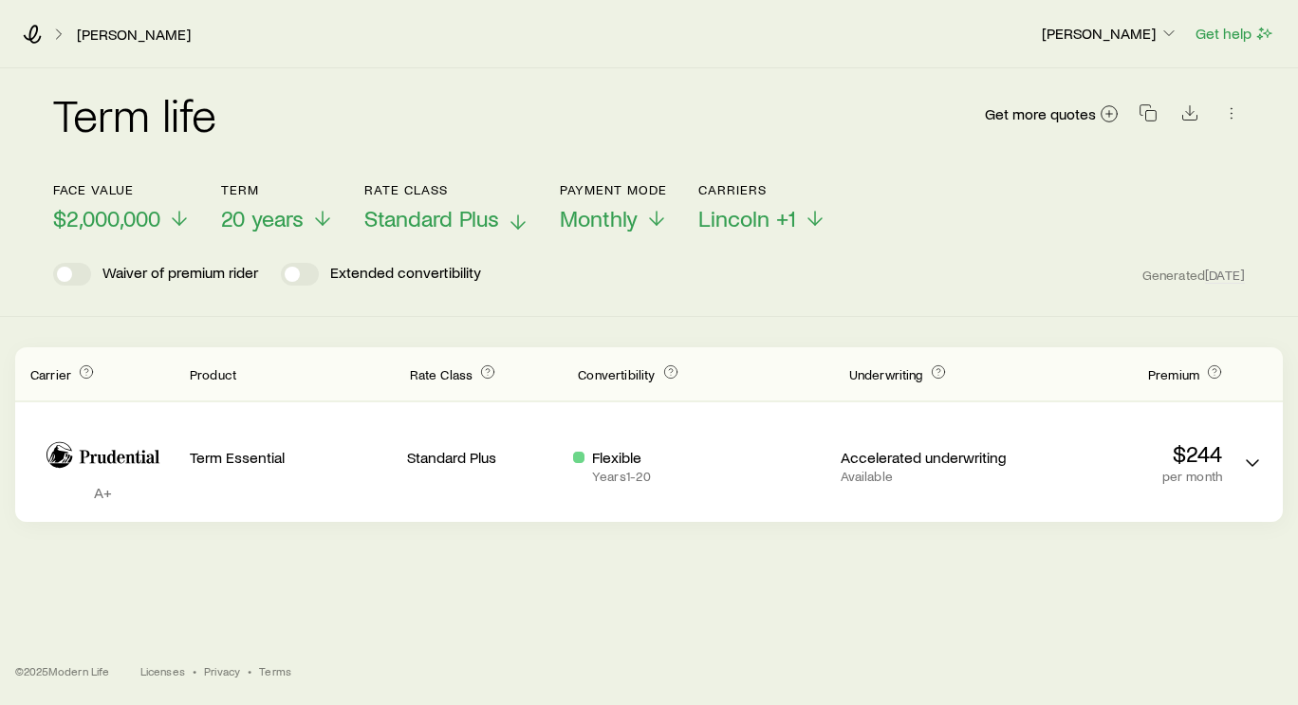
click at [509, 223] on icon at bounding box center [518, 222] width 23 height 23
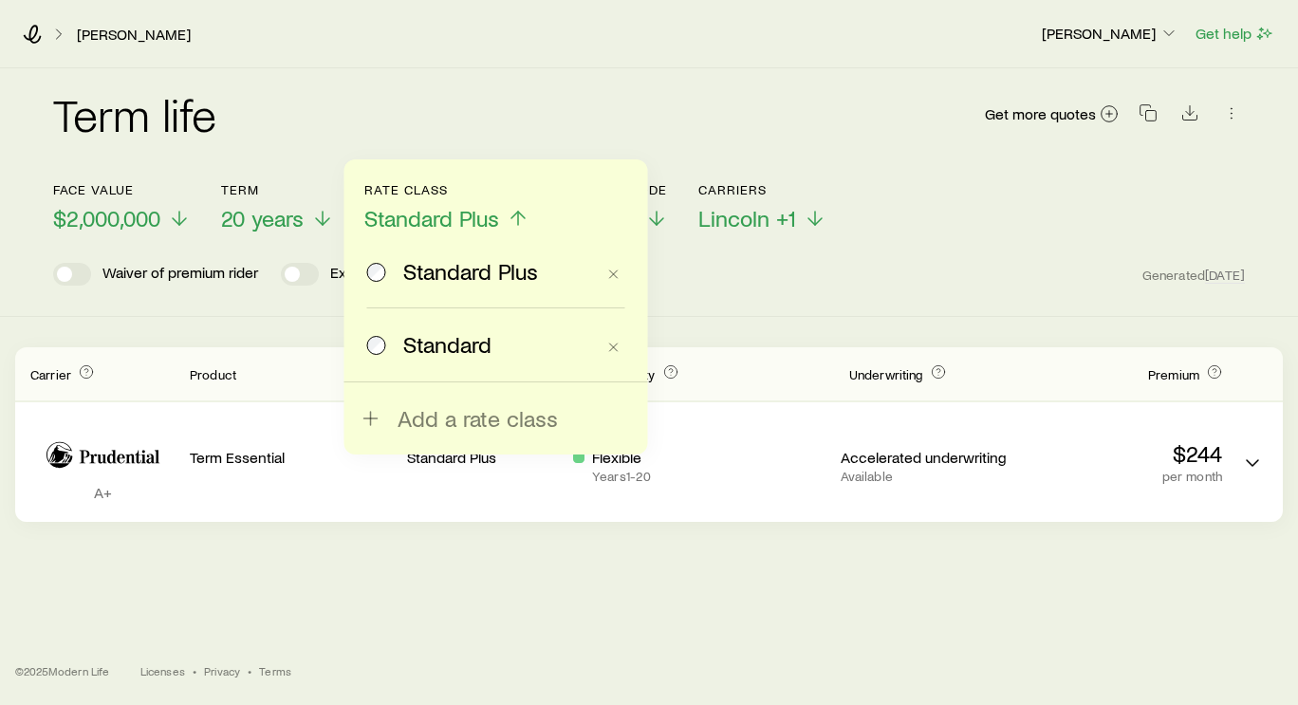
click at [467, 346] on span "Standard" at bounding box center [447, 344] width 88 height 27
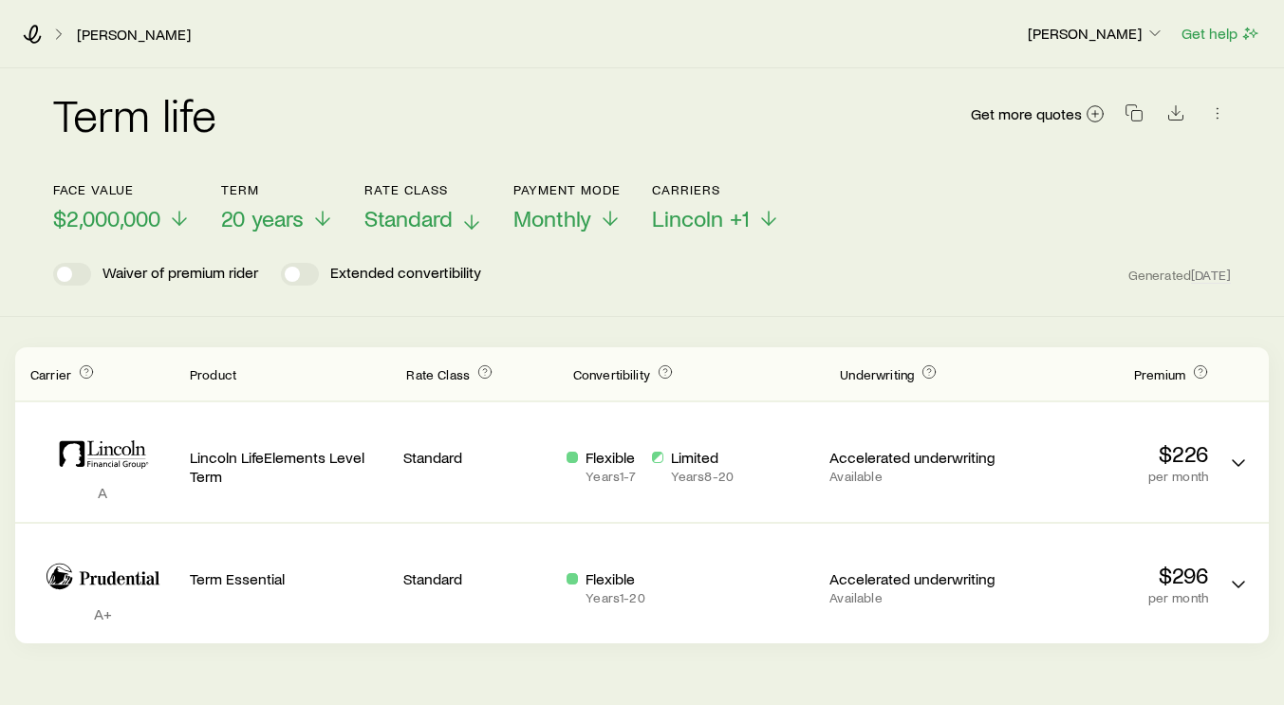
click at [470, 214] on icon at bounding box center [471, 222] width 23 height 23
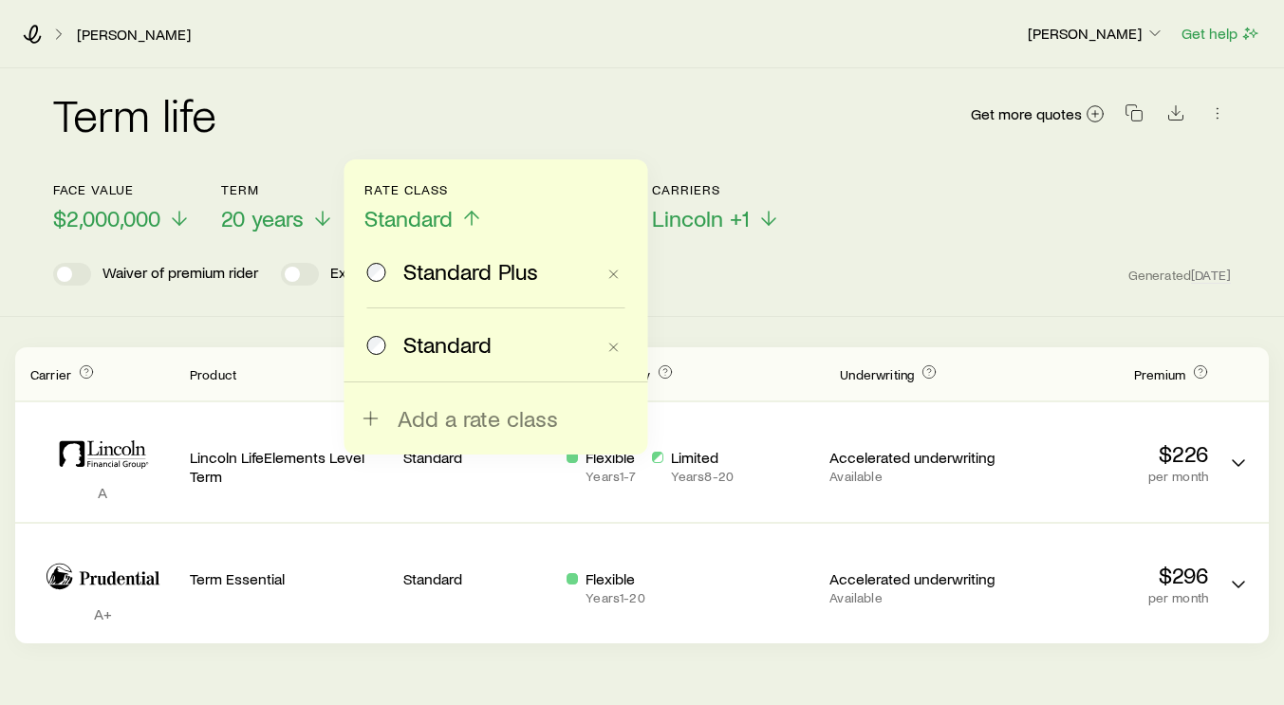
click at [405, 281] on span "Standard Plus" at bounding box center [470, 271] width 135 height 27
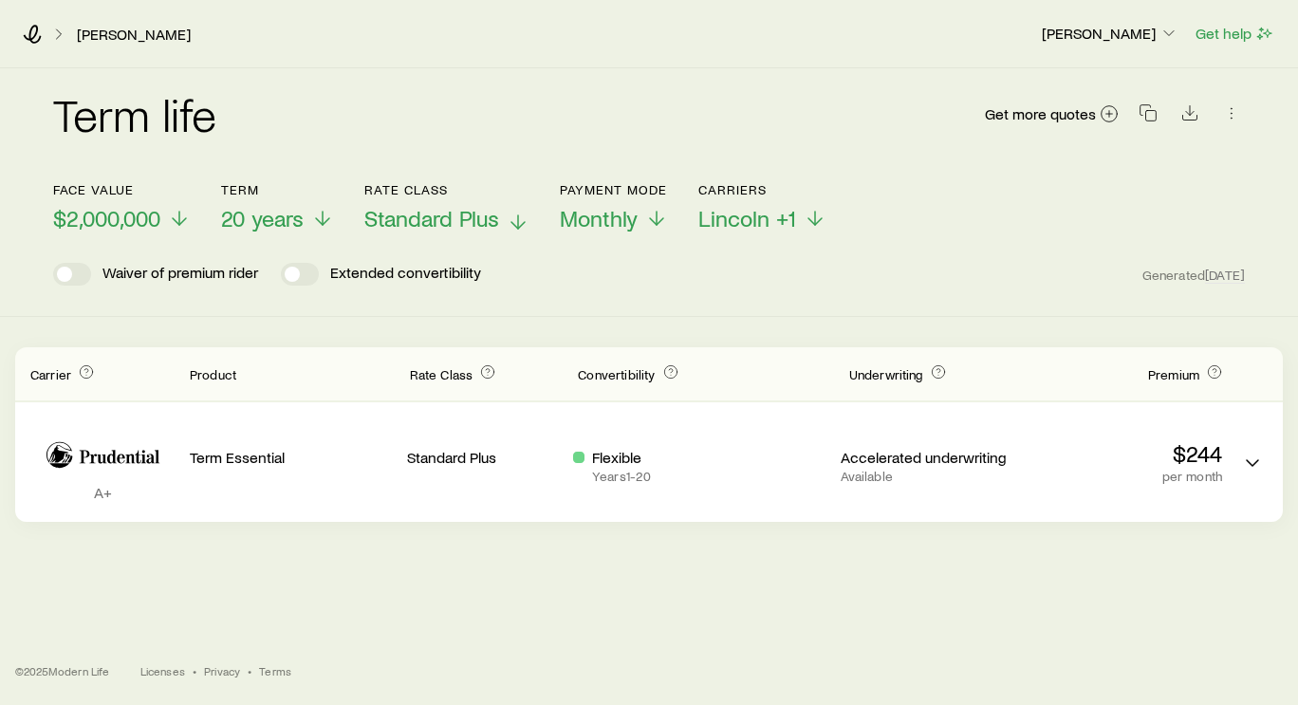
click at [513, 218] on icon at bounding box center [518, 222] width 23 height 23
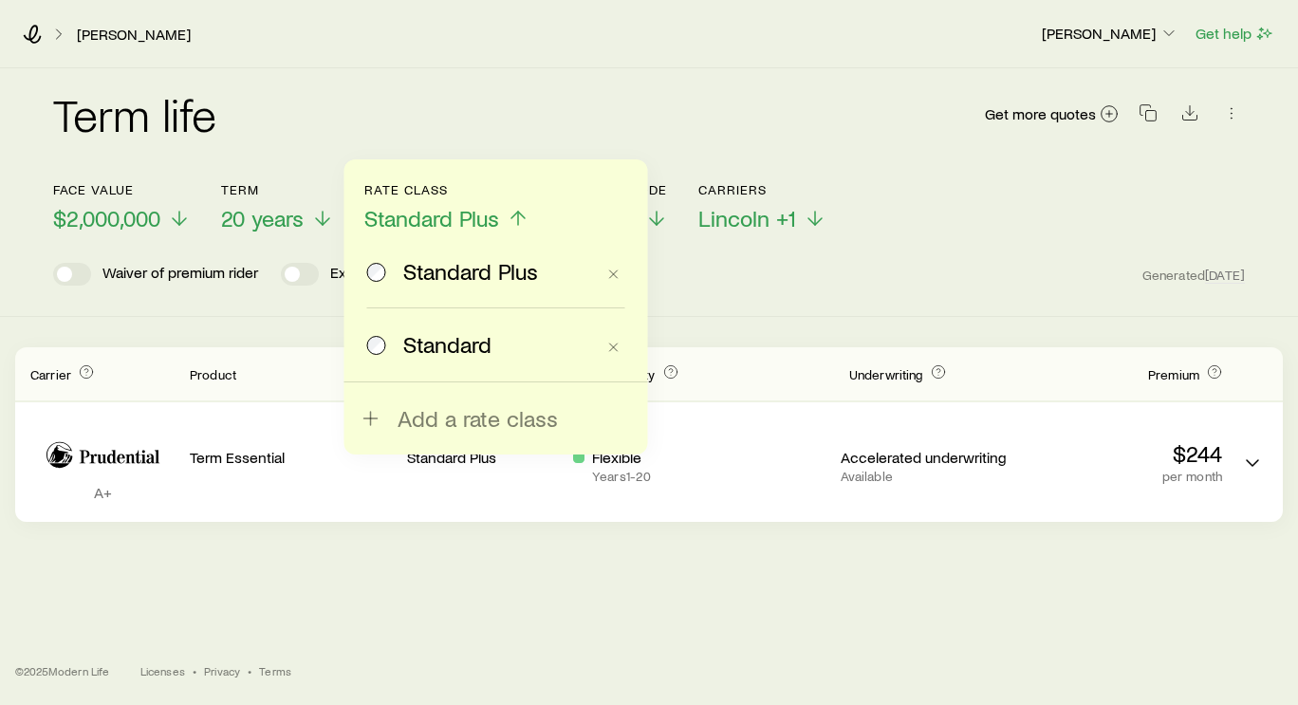
click at [481, 342] on span "Standard" at bounding box center [447, 344] width 88 height 27
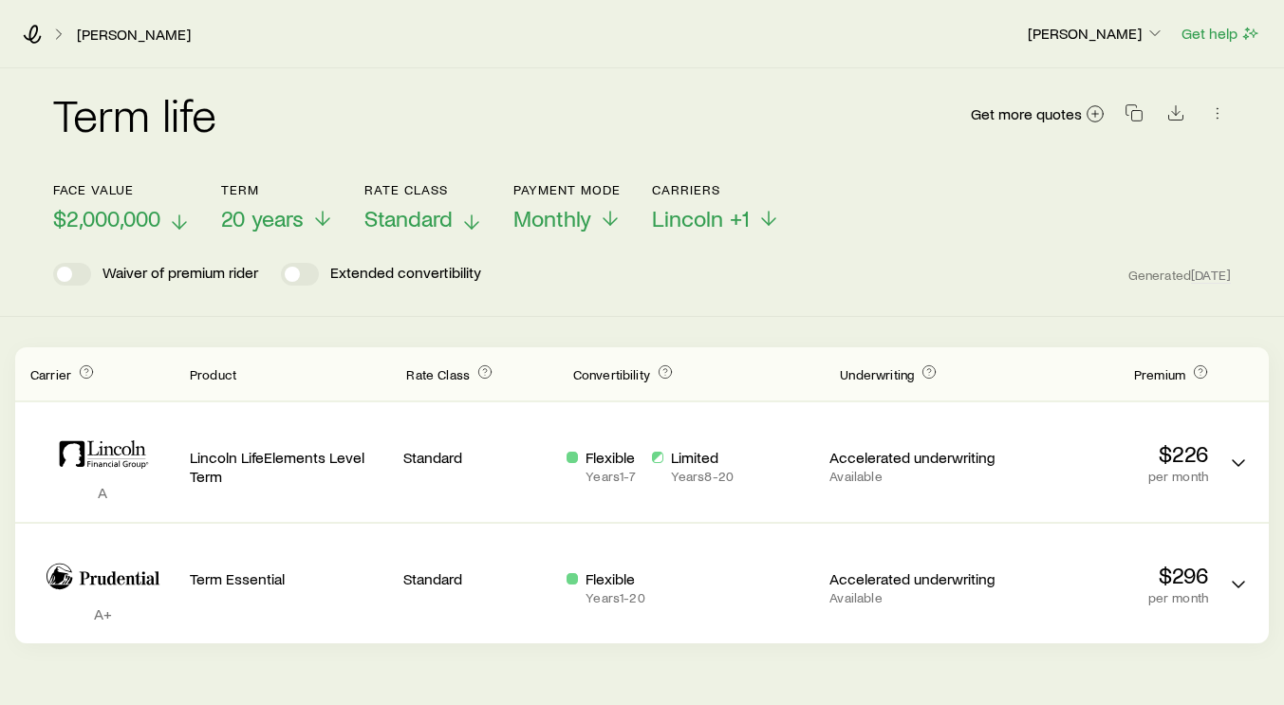
click at [169, 222] on p "$2,000,000" at bounding box center [122, 218] width 138 height 27
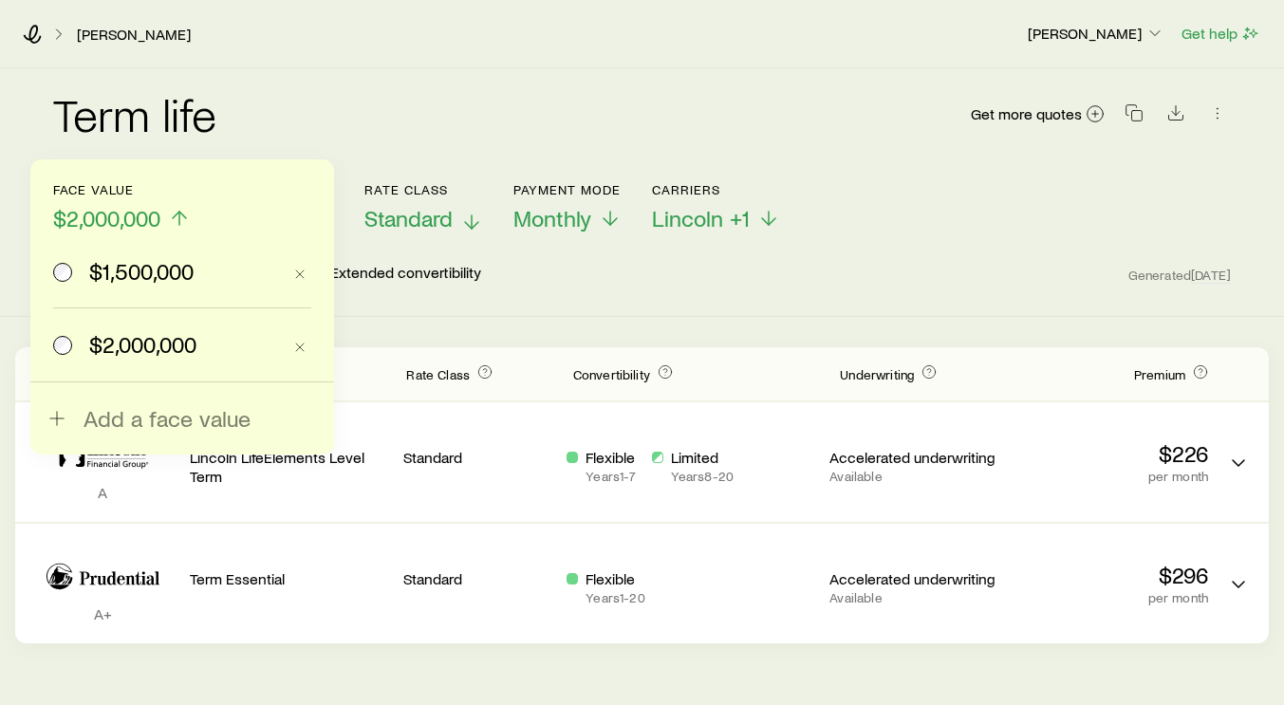
click at [143, 273] on span "$1,500,000" at bounding box center [141, 271] width 104 height 27
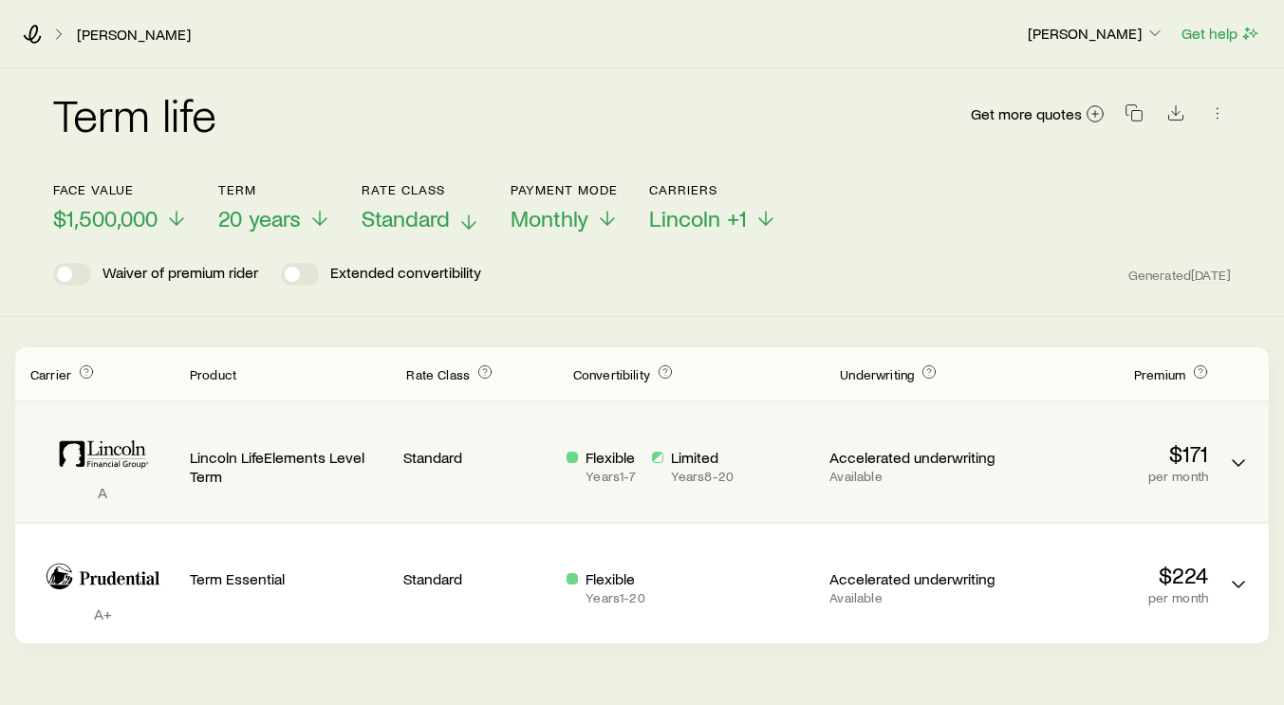
click at [737, 460] on div "Flexible Years 1 - 7 Limited Years 8 - 20" at bounding box center [690, 466] width 248 height 36
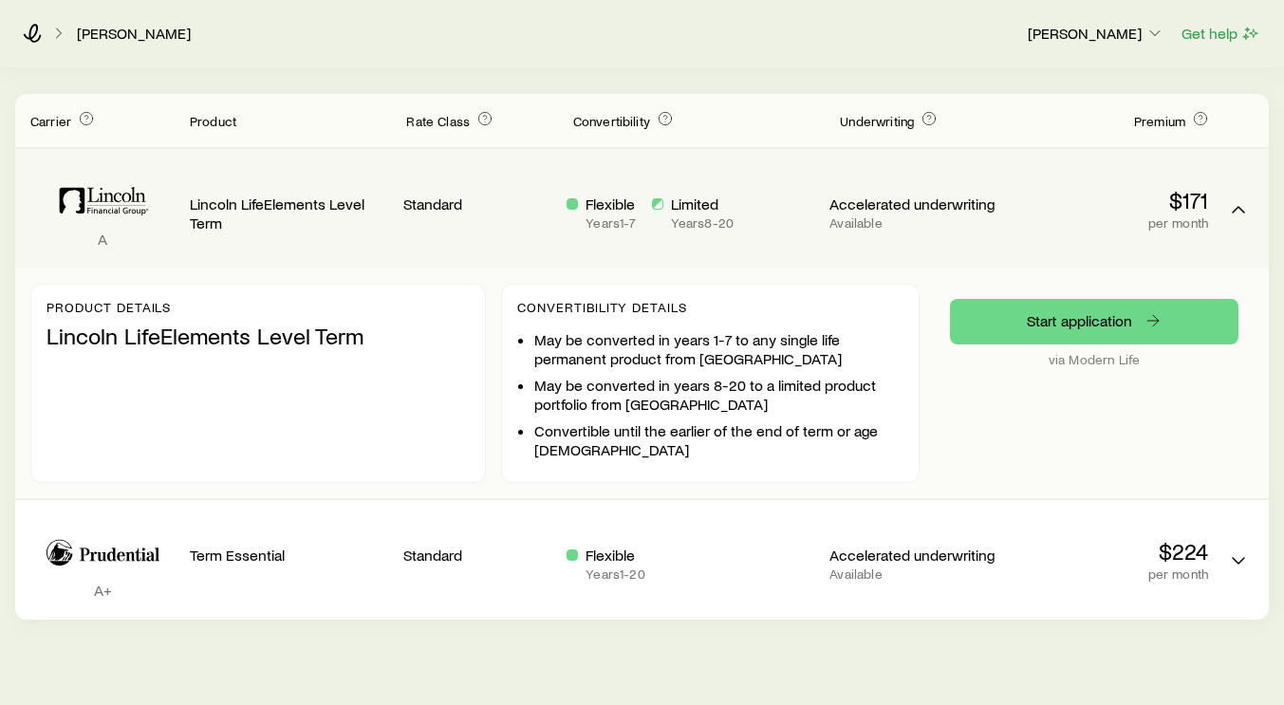
scroll to position [256, 0]
